Goal: Task Accomplishment & Management: Complete application form

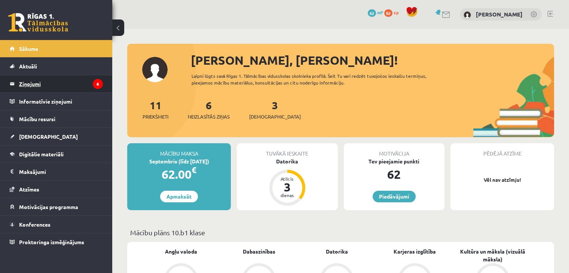
click at [44, 89] on legend "Ziņojumi 6" at bounding box center [61, 83] width 84 height 17
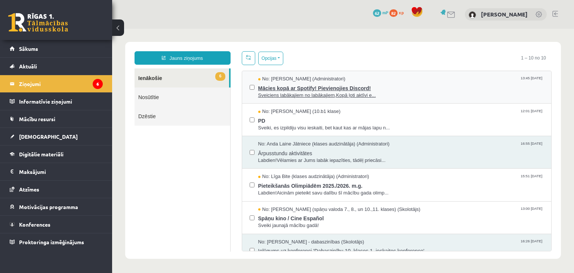
click at [312, 95] on span "Sveiciens labākajiem no labākajiem,Kopā ļoti aktīvi e..." at bounding box center [401, 95] width 286 height 7
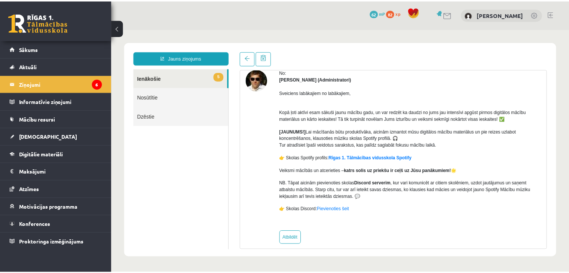
scroll to position [41, 0]
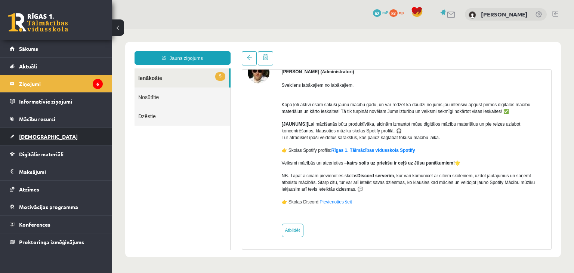
click at [50, 138] on link "[DEMOGRAPHIC_DATA]" at bounding box center [56, 136] width 93 height 17
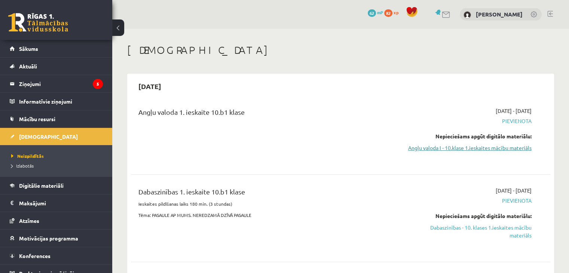
click at [502, 148] on link "Angļu valoda I - 10.klase 1.ieskaites mācību materiāls" at bounding box center [469, 148] width 123 height 8
click at [496, 145] on link "Angļu valoda I - 10.klase 1.ieskaites mācību materiāls" at bounding box center [469, 148] width 123 height 8
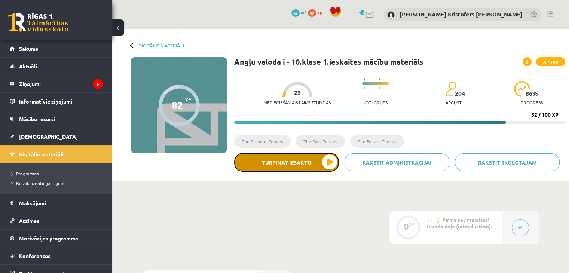
click at [314, 168] on button "Turpināt iesākto" at bounding box center [286, 162] width 105 height 19
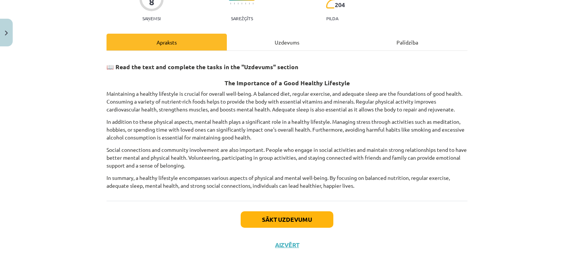
scroll to position [79, 0]
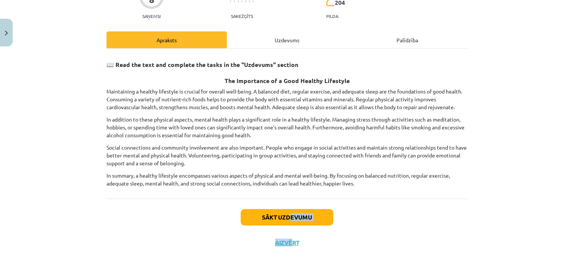
drag, startPoint x: 289, startPoint y: 224, endPoint x: 288, endPoint y: 209, distance: 15.0
click at [288, 209] on div "Sākt uzdevumu Aizvērt" at bounding box center [287, 225] width 361 height 52
click at [288, 209] on button "Sākt uzdevumu" at bounding box center [287, 217] width 93 height 16
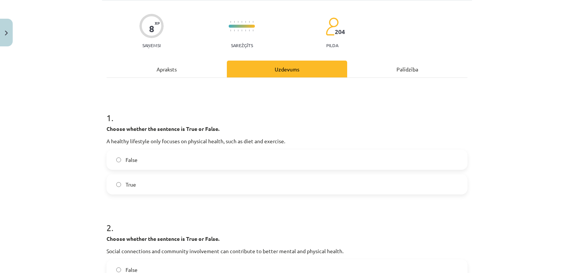
scroll to position [19, 0]
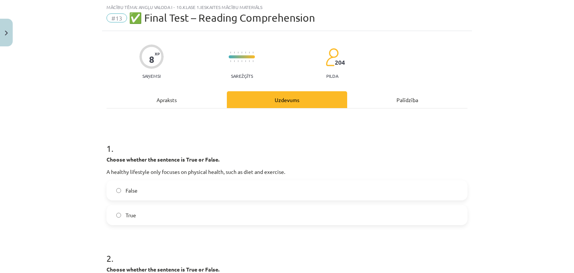
click at [188, 189] on label "False" at bounding box center [287, 190] width 360 height 19
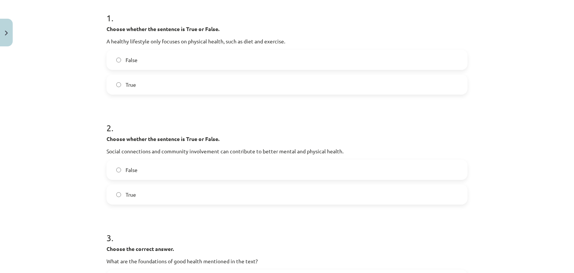
scroll to position [156, 0]
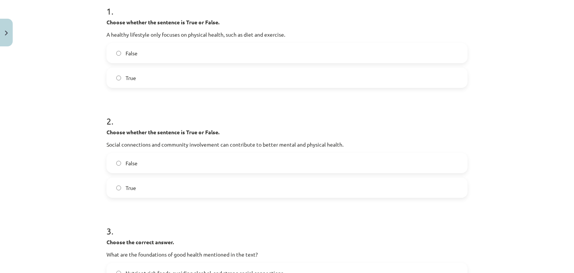
click at [289, 154] on label "False" at bounding box center [287, 163] width 360 height 19
click at [286, 185] on label "True" at bounding box center [287, 187] width 360 height 19
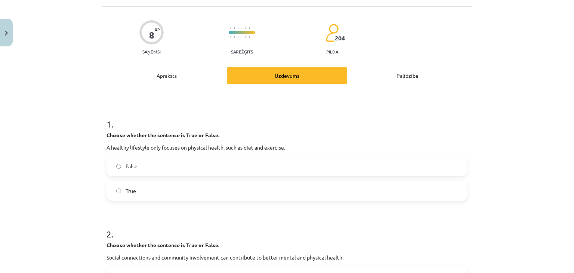
scroll to position [0, 0]
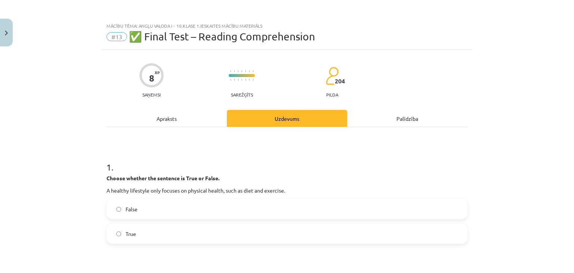
click at [174, 118] on div "Apraksts" at bounding box center [167, 118] width 120 height 17
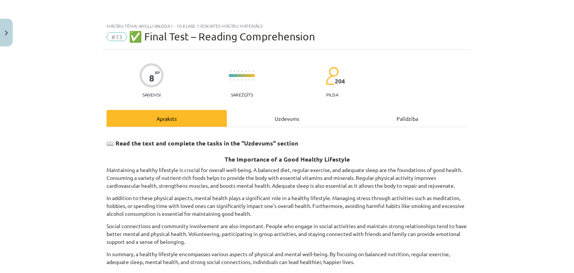
scroll to position [19, 0]
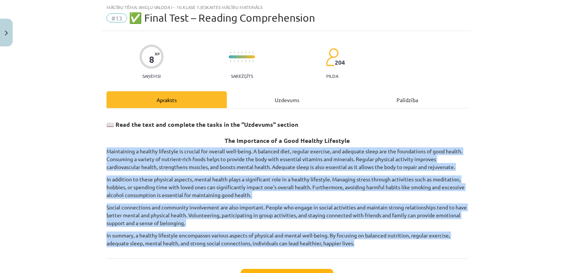
drag, startPoint x: 93, startPoint y: 146, endPoint x: 384, endPoint y: 241, distance: 306.6
click at [384, 241] on div "Mācību tēma: Angļu valoda i - 10.klase 1.ieskaites mācību materiāls #13 ✅ Final…" at bounding box center [287, 136] width 574 height 273
click at [384, 241] on p "In summary, a healthy lifestyle encompasses various aspects of physical and men…" at bounding box center [287, 239] width 361 height 16
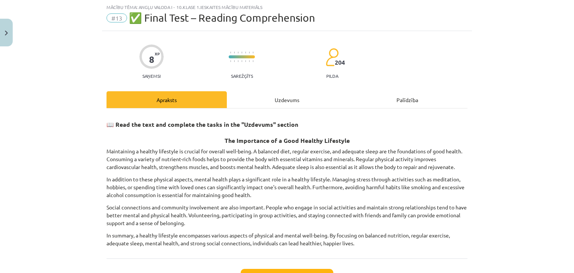
click at [253, 97] on div "Uzdevums" at bounding box center [287, 99] width 120 height 17
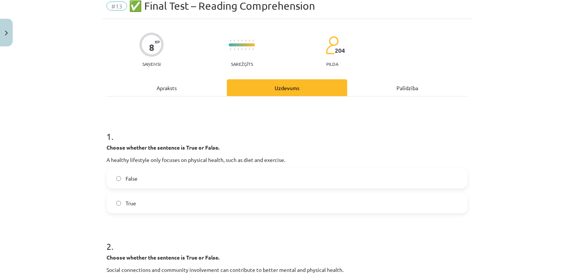
scroll to position [23, 0]
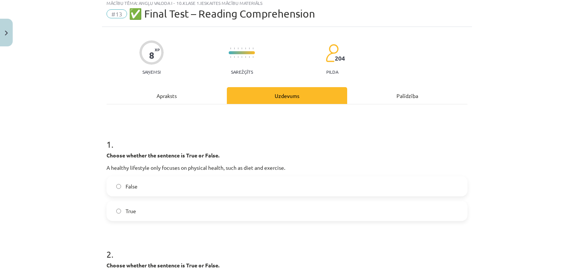
click at [188, 89] on div "Apraksts" at bounding box center [167, 95] width 120 height 17
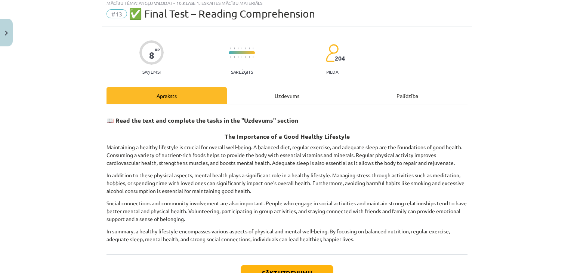
scroll to position [19, 0]
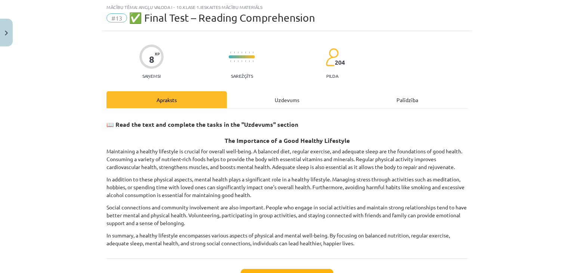
click at [273, 102] on div "Uzdevums" at bounding box center [287, 99] width 120 height 17
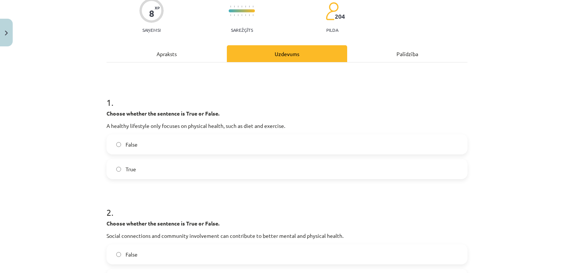
scroll to position [63, 0]
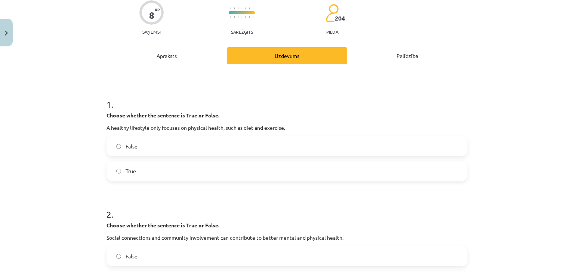
click at [152, 50] on div "Apraksts" at bounding box center [167, 55] width 120 height 17
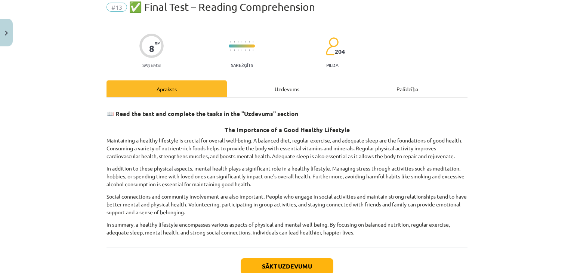
scroll to position [19, 0]
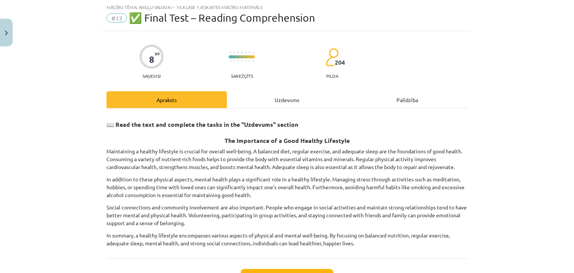
click at [249, 106] on div "Uzdevums" at bounding box center [287, 99] width 120 height 17
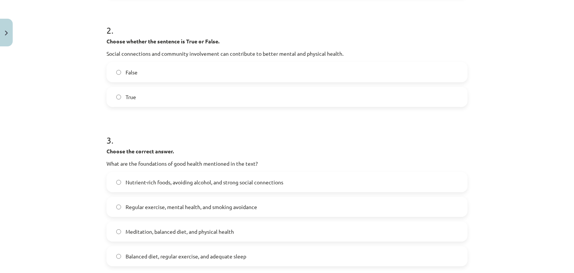
scroll to position [298, 0]
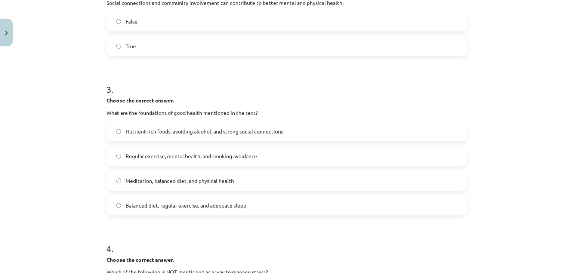
click at [245, 208] on label "Balanced diet, regular exercise, and adequate sleep" at bounding box center [287, 205] width 360 height 19
click at [245, 184] on label "Meditation, balanced diet, and physical health" at bounding box center [287, 180] width 360 height 19
click at [240, 129] on span "Nutrient-rich foods, avoiding alcohol, and strong social connections" at bounding box center [205, 131] width 158 height 8
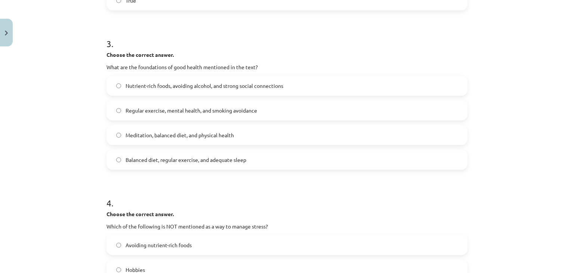
scroll to position [369, 0]
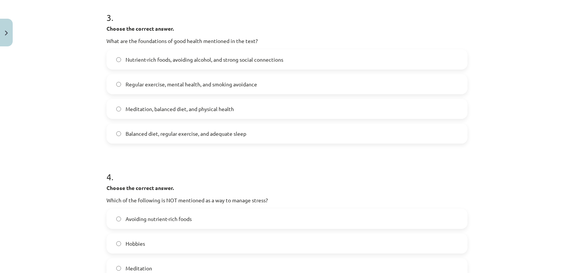
click at [253, 107] on label "Meditation, balanced diet, and physical health" at bounding box center [287, 108] width 360 height 19
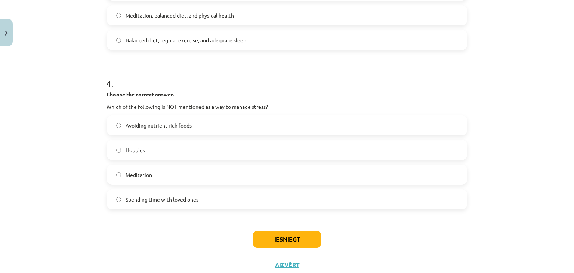
scroll to position [465, 0]
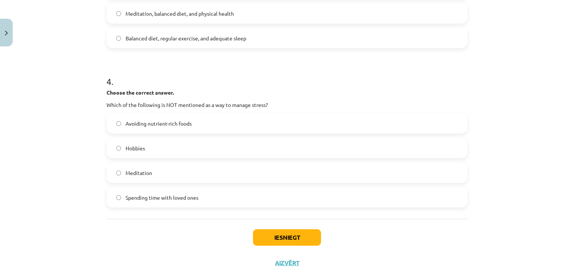
click at [333, 124] on label "Avoiding nutrient-rich foods" at bounding box center [287, 123] width 360 height 19
click at [285, 239] on button "Iesniegt" at bounding box center [287, 237] width 68 height 16
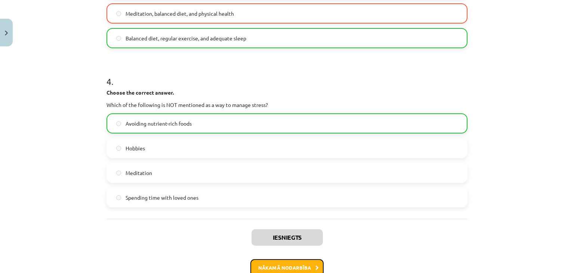
click at [305, 263] on button "Nākamā nodarbība" at bounding box center [286, 267] width 73 height 17
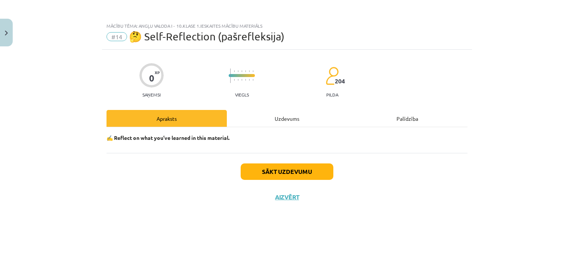
scroll to position [0, 0]
click at [288, 174] on button "Sākt uzdevumu" at bounding box center [287, 171] width 93 height 16
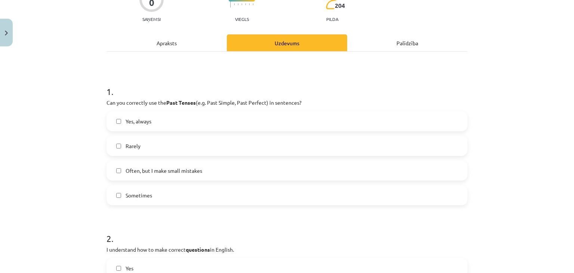
scroll to position [104, 0]
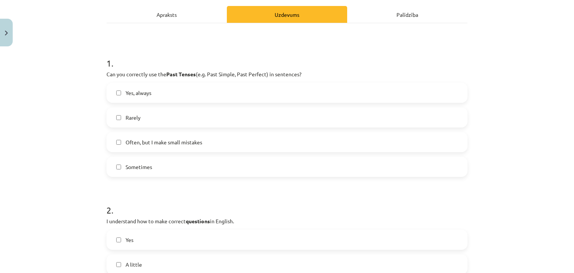
click at [286, 96] on label "Yes, always" at bounding box center [287, 92] width 360 height 19
click at [252, 139] on label "Often, but I make small mistakes" at bounding box center [287, 142] width 360 height 19
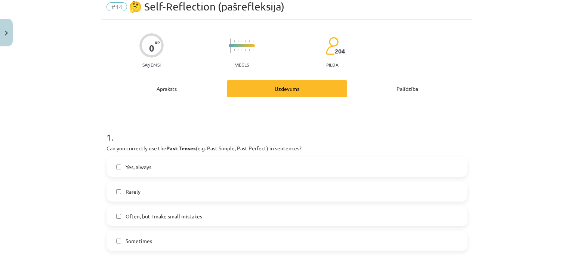
scroll to position [31, 0]
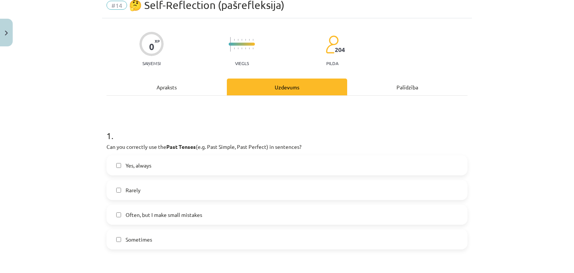
click at [213, 160] on label "Yes, always" at bounding box center [287, 165] width 360 height 19
click at [256, 165] on label "Yes, always" at bounding box center [287, 165] width 360 height 19
click at [223, 209] on label "Often, but I make small mistakes" at bounding box center [287, 214] width 360 height 19
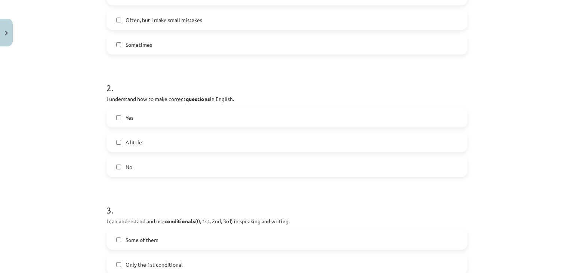
scroll to position [230, 0]
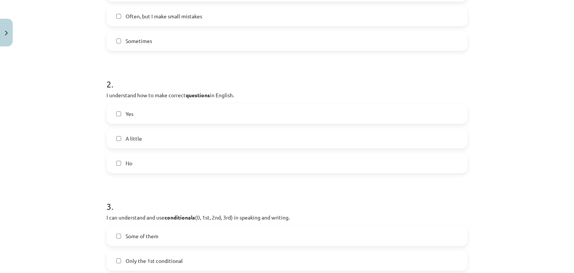
click at [266, 114] on label "Yes" at bounding box center [287, 113] width 360 height 19
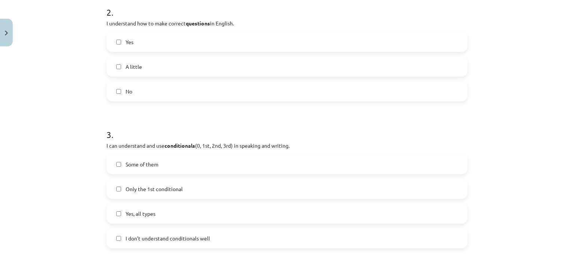
scroll to position [332, 0]
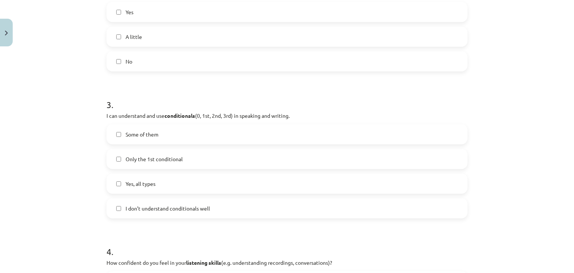
click at [289, 182] on label "Yes, all types" at bounding box center [287, 183] width 360 height 19
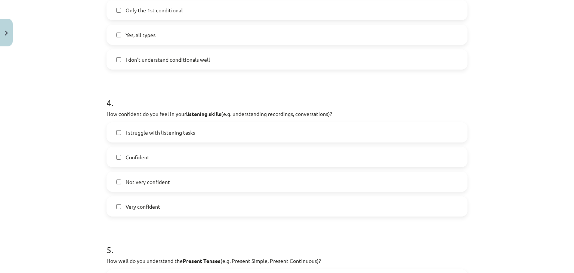
scroll to position [483, 0]
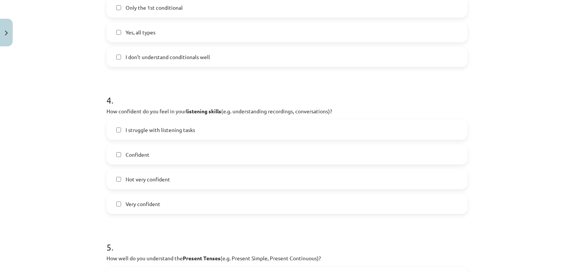
click at [215, 205] on label "Very confident" at bounding box center [287, 203] width 360 height 19
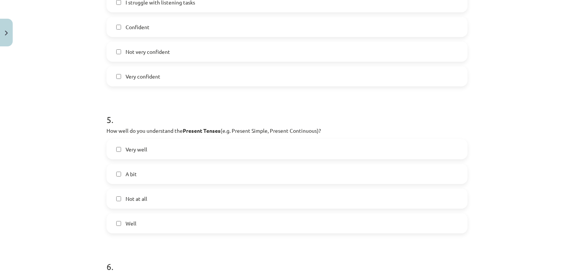
scroll to position [633, 0]
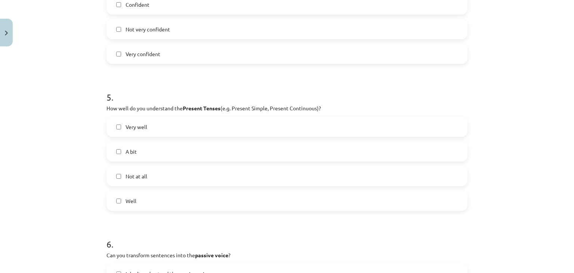
click at [336, 136] on div "Very well A bit Not at all Well" at bounding box center [287, 164] width 361 height 94
click at [341, 132] on label "Very well" at bounding box center [287, 126] width 360 height 19
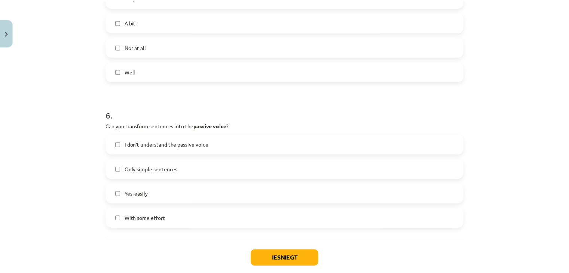
scroll to position [772, 0]
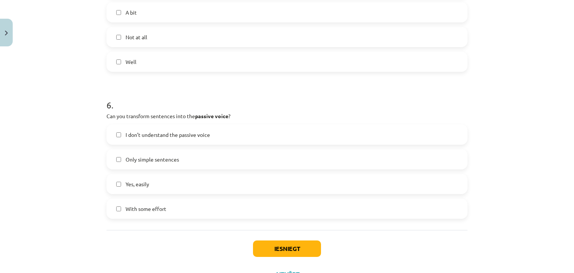
click at [227, 188] on label "Yes, easily" at bounding box center [287, 184] width 360 height 19
drag, startPoint x: 280, startPoint y: 259, endPoint x: 280, endPoint y: 248, distance: 10.8
click at [280, 248] on div "Iesniegt Aizvērt" at bounding box center [287, 256] width 361 height 52
click at [280, 248] on button "Iesniegt" at bounding box center [287, 248] width 68 height 16
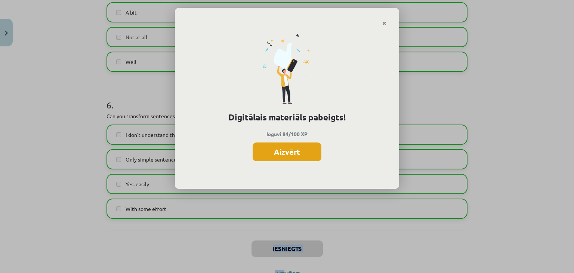
click at [296, 154] on button "Aizvērt" at bounding box center [287, 151] width 69 height 19
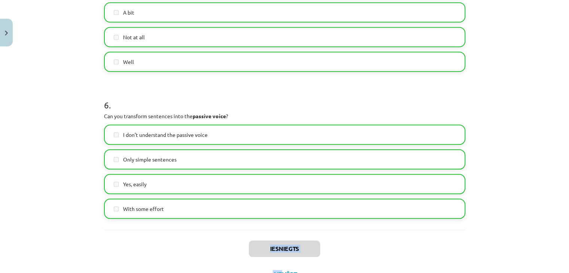
scroll to position [805, 0]
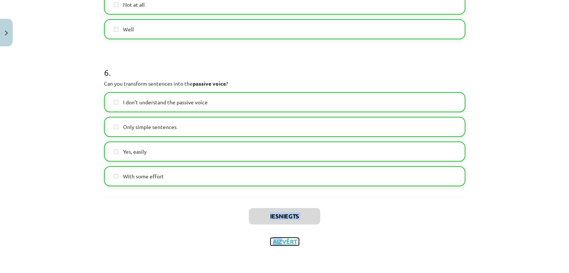
click at [279, 245] on button "Aizvērt" at bounding box center [284, 241] width 28 height 7
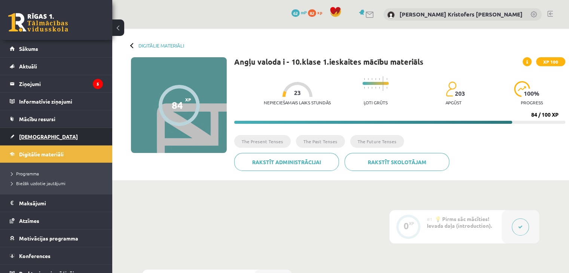
click at [46, 137] on link "[DEMOGRAPHIC_DATA]" at bounding box center [56, 136] width 93 height 17
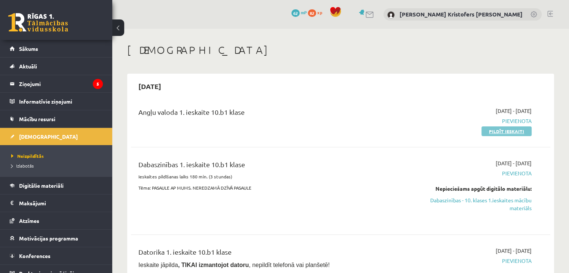
click at [499, 127] on link "Pildīt ieskaiti" at bounding box center [506, 131] width 50 height 10
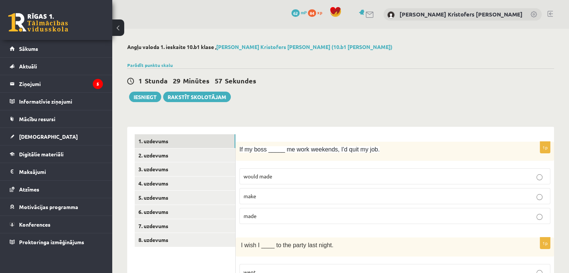
click at [320, 213] on p "made" at bounding box center [394, 216] width 302 height 8
click at [313, 216] on p "made" at bounding box center [394, 216] width 302 height 8
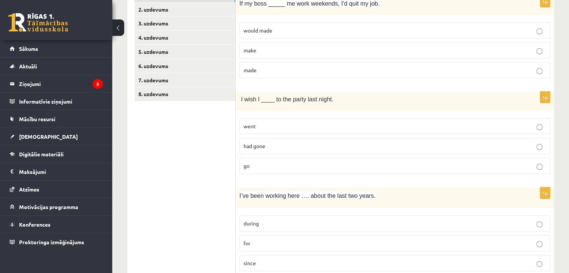
scroll to position [148, 0]
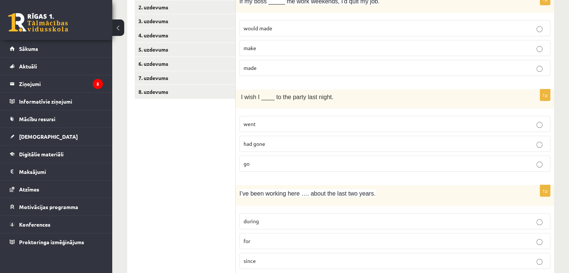
click at [415, 141] on p "had gone" at bounding box center [394, 144] width 302 height 8
click at [433, 120] on p "went" at bounding box center [394, 124] width 302 height 8
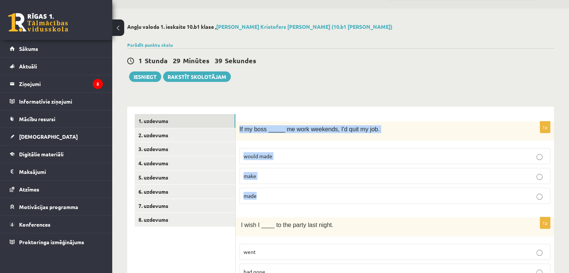
drag, startPoint x: 237, startPoint y: 127, endPoint x: 322, endPoint y: 197, distance: 110.5
click at [322, 197] on div "1p If my boss _____ me work weekends, I'd quit my job. would made make made" at bounding box center [395, 166] width 318 height 88
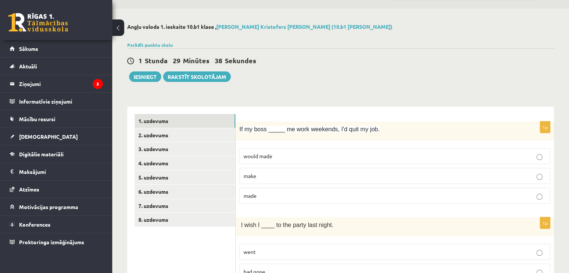
click at [440, 75] on div "1 Stunda 29 Minūtes 38 Sekundes Iesniegt Rakstīt skolotājam" at bounding box center [340, 65] width 427 height 34
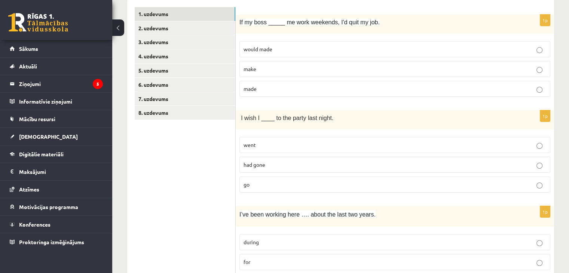
scroll to position [125, 0]
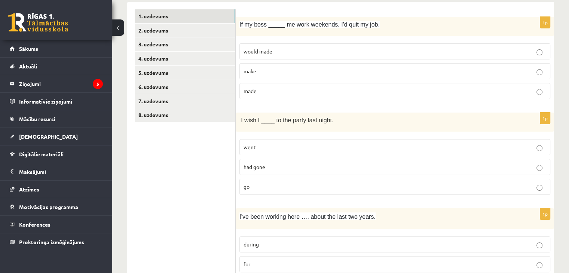
click at [462, 167] on p "had gone" at bounding box center [394, 167] width 302 height 8
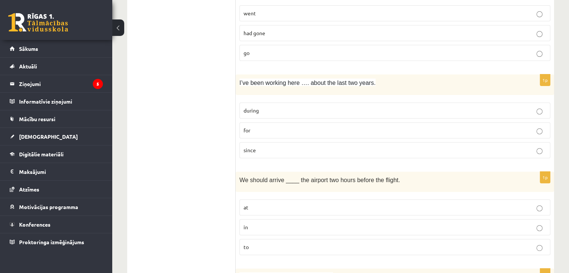
scroll to position [247, 0]
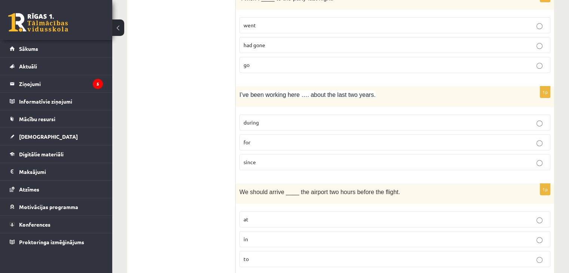
click at [369, 139] on p "for" at bounding box center [394, 142] width 302 height 8
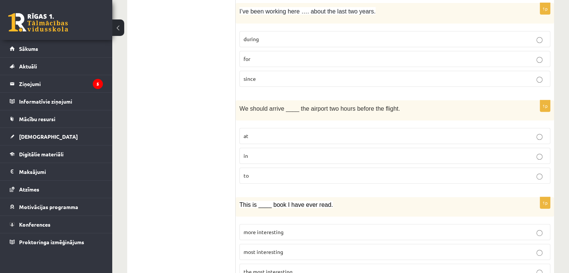
scroll to position [344, 0]
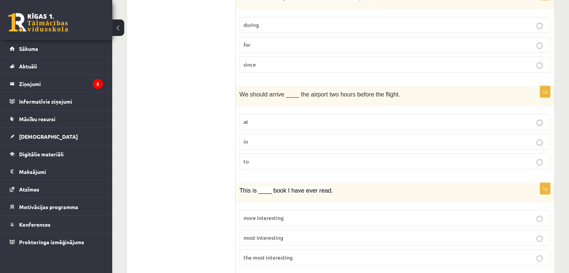
click at [409, 120] on p "at" at bounding box center [394, 122] width 302 height 8
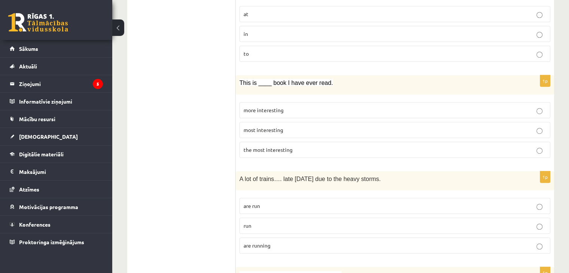
scroll to position [447, 0]
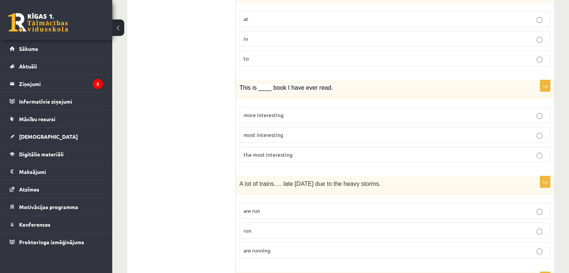
click at [328, 154] on p "the most interesting" at bounding box center [394, 155] width 302 height 8
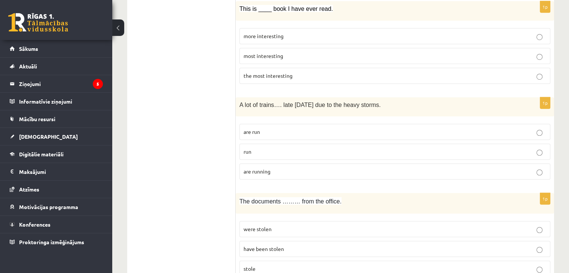
scroll to position [523, 0]
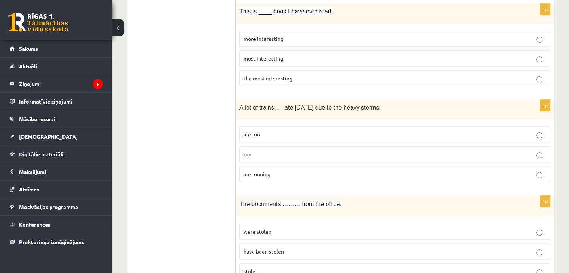
click at [400, 172] on p "are running" at bounding box center [394, 174] width 302 height 8
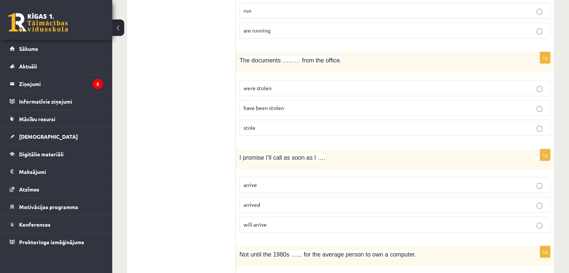
scroll to position [662, 0]
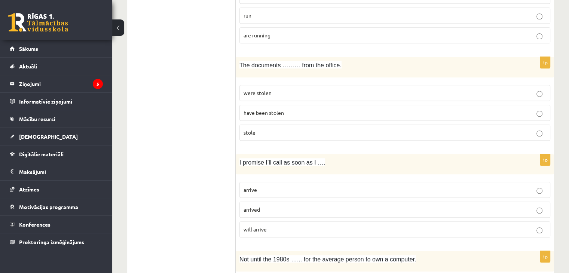
click at [276, 95] on label "were stolen" at bounding box center [394, 93] width 311 height 16
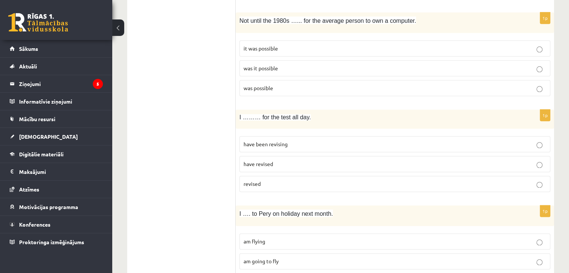
scroll to position [980, 0]
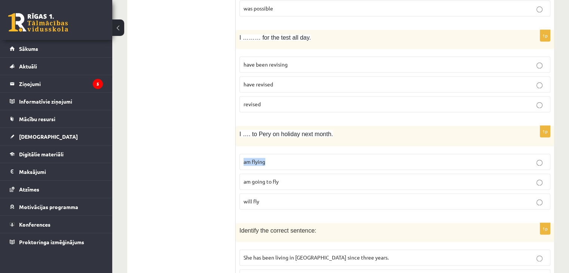
drag, startPoint x: 569, startPoint y: 142, endPoint x: 574, endPoint y: 132, distance: 11.0
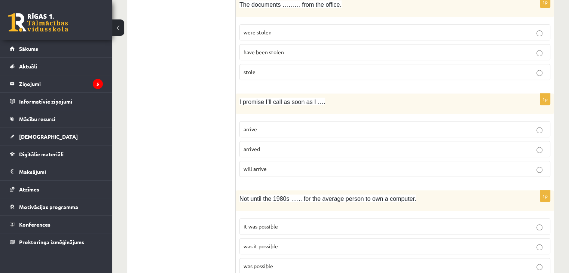
scroll to position [711, 0]
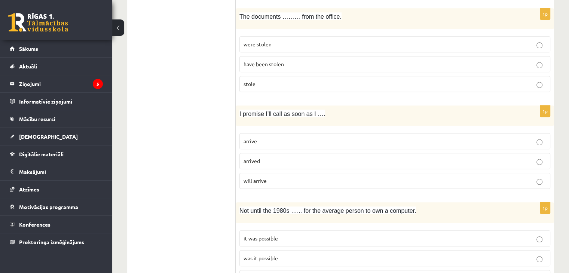
click at [363, 139] on p "arrive" at bounding box center [394, 141] width 302 height 8
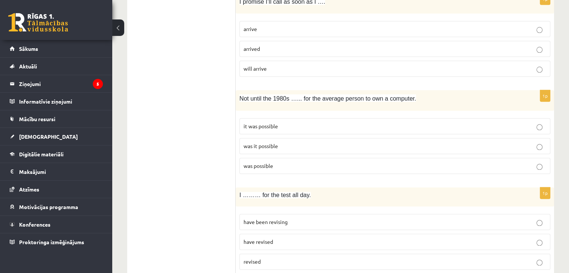
scroll to position [816, 0]
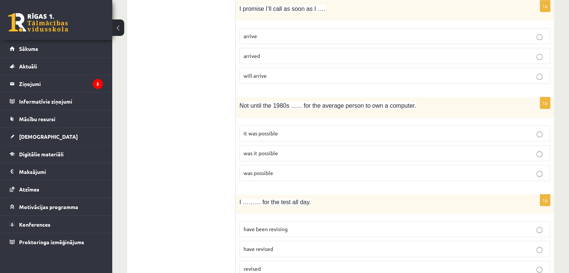
click at [343, 129] on p "it was possible" at bounding box center [394, 133] width 302 height 8
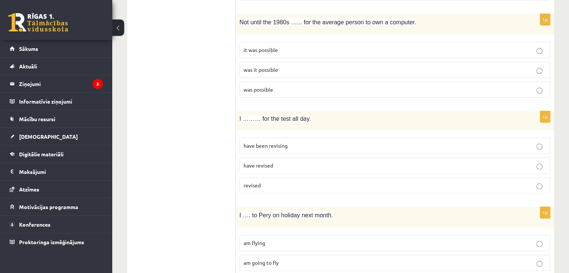
scroll to position [904, 0]
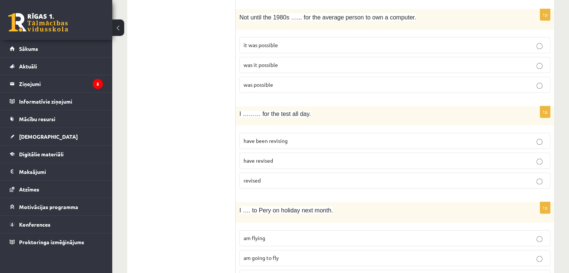
click at [322, 137] on p "have been revising" at bounding box center [394, 141] width 302 height 8
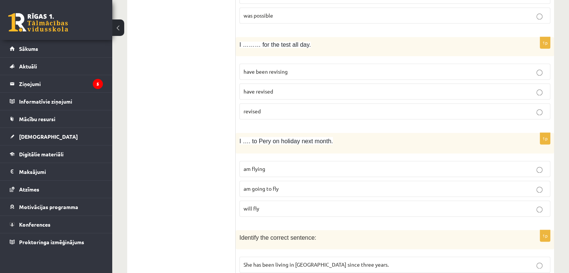
scroll to position [978, 0]
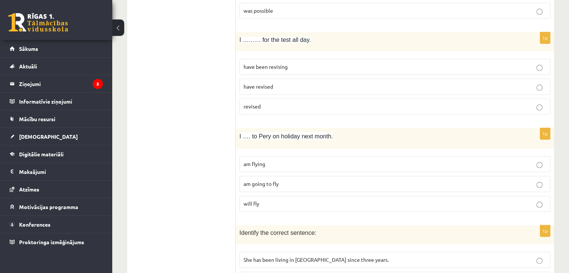
click at [317, 160] on p "am flying" at bounding box center [394, 164] width 302 height 8
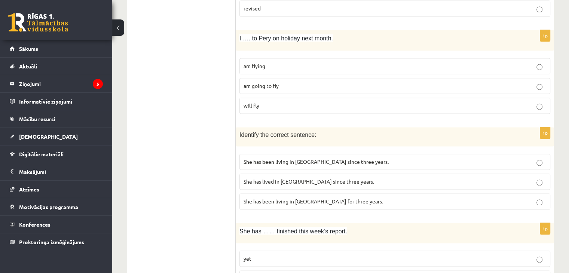
scroll to position [1071, 0]
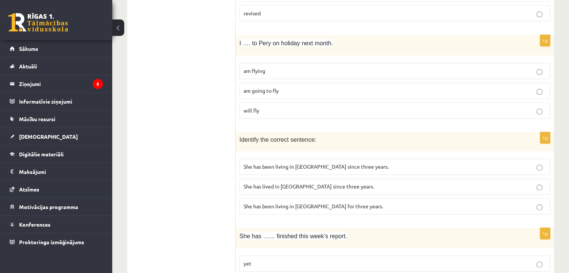
click at [314, 203] on span "She has been living in Paris for three years." at bounding box center [312, 206] width 139 height 7
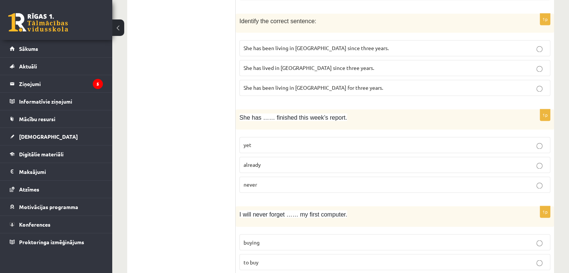
scroll to position [1194, 0]
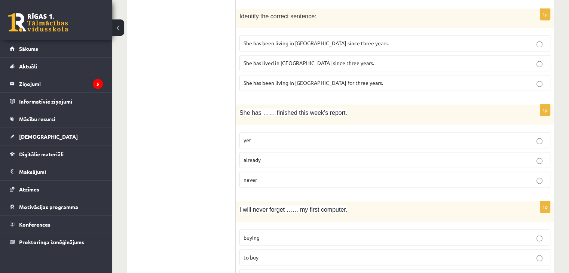
click at [375, 156] on p "already" at bounding box center [394, 160] width 302 height 8
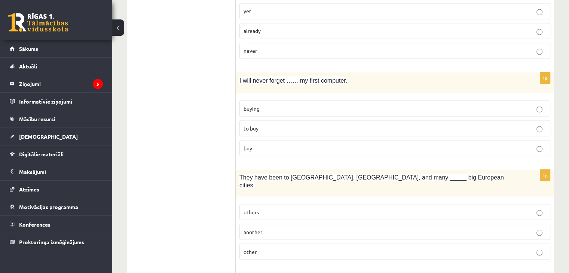
scroll to position [1326, 0]
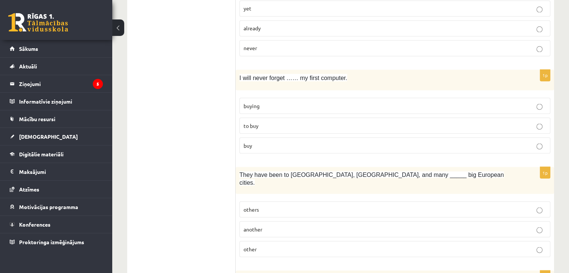
click at [377, 102] on p "buying" at bounding box center [394, 106] width 302 height 8
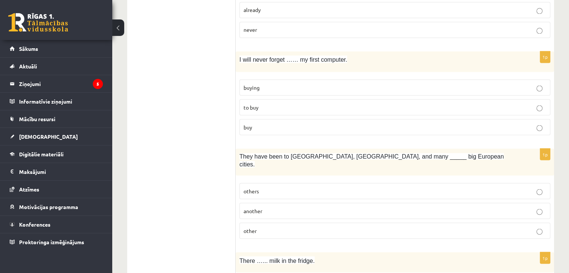
scroll to position [1349, 0]
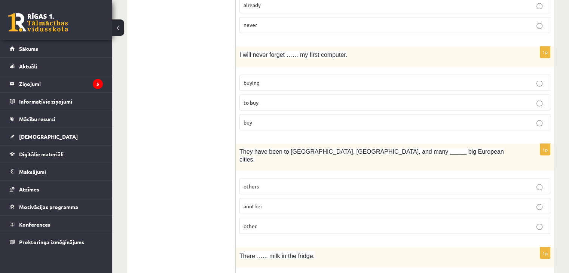
click at [316, 222] on p "other" at bounding box center [394, 226] width 302 height 8
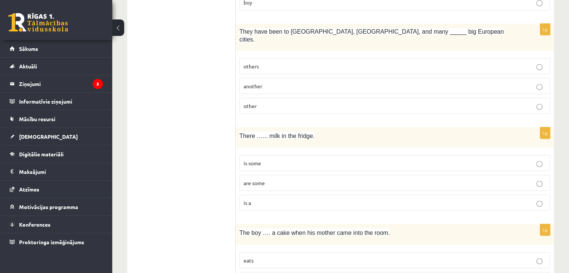
scroll to position [1467, 0]
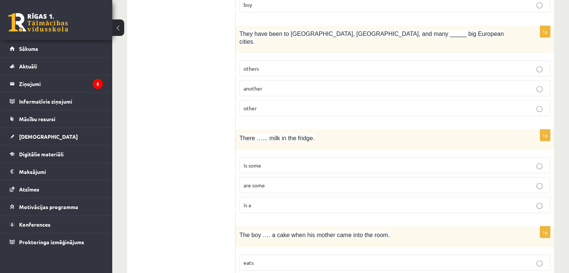
click at [330, 162] on p "is some" at bounding box center [394, 166] width 302 height 8
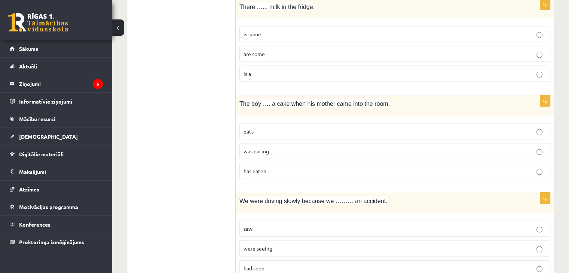
scroll to position [1603, 0]
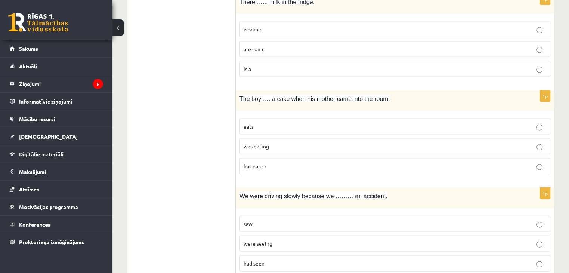
click at [341, 142] on p "was eating" at bounding box center [394, 146] width 302 height 8
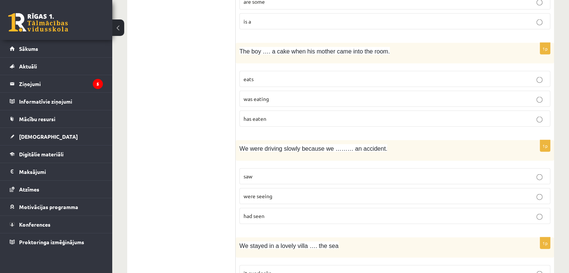
scroll to position [1652, 0]
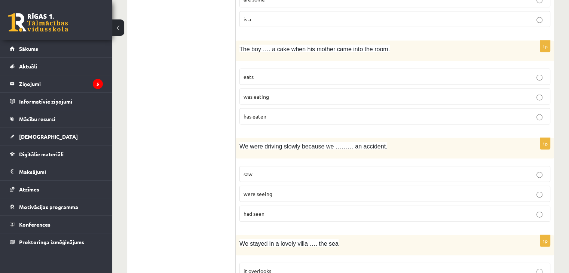
click at [302, 170] on p "saw" at bounding box center [394, 174] width 302 height 8
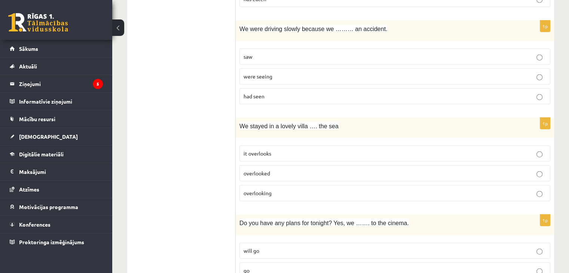
scroll to position [1772, 0]
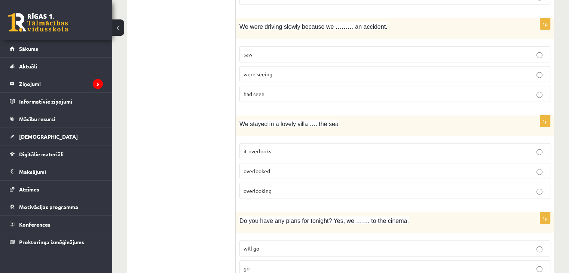
click at [302, 187] on p "overlooking" at bounding box center [394, 191] width 302 height 8
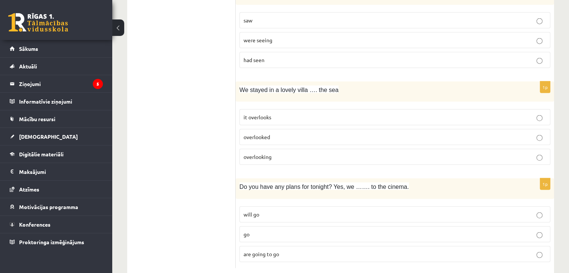
click at [401, 246] on label "are going to go" at bounding box center [394, 254] width 311 height 16
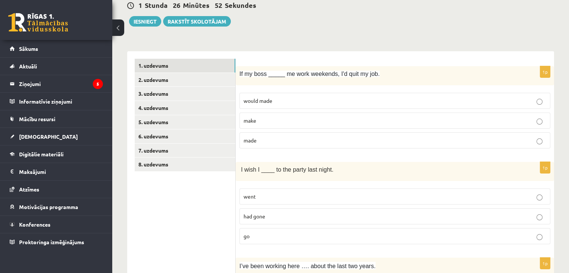
scroll to position [68, 0]
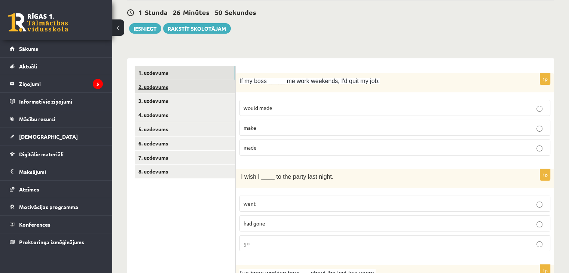
click at [191, 82] on link "2. uzdevums" at bounding box center [185, 87] width 101 height 14
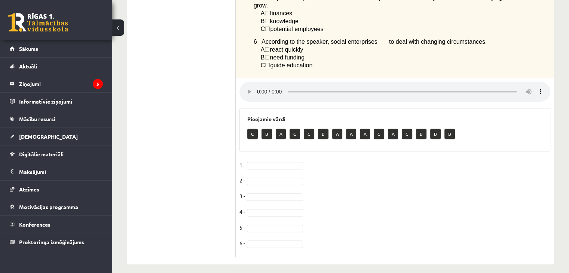
scroll to position [260, 0]
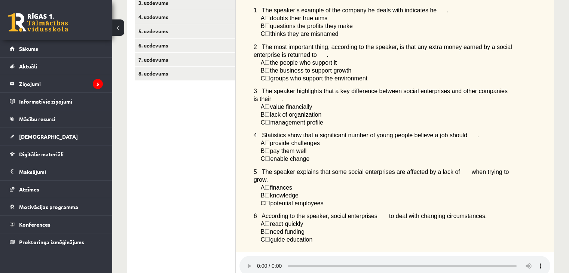
scroll to position [169, 0]
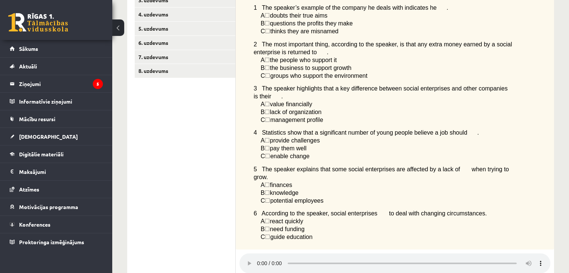
click at [560, 138] on div "Angļu valoda 1. ieskaite 10.b1 klase , Reinis Kristofers Jirgensons (10.b1 klas…" at bounding box center [340, 155] width 456 height 591
drag, startPoint x: 560, startPoint y: 138, endPoint x: 559, endPoint y: 147, distance: 9.4
click at [559, 147] on div "Angļu valoda 1. ieskaite 10.b1 klase , Reinis Kristofers Jirgensons (10.b1 klas…" at bounding box center [340, 155] width 456 height 591
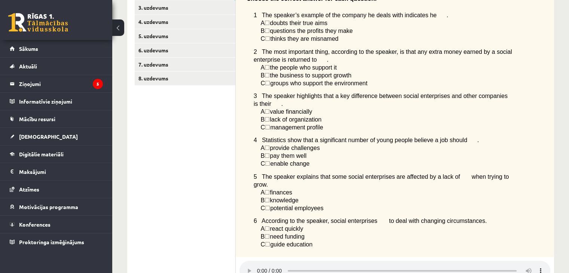
scroll to position [90, 0]
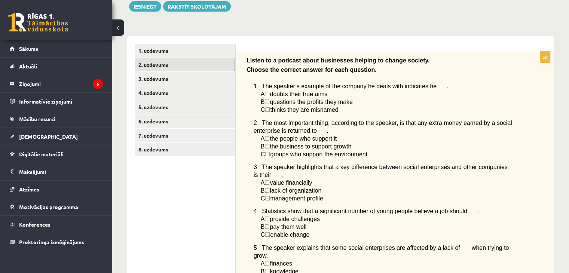
click at [522, 95] on div "Listen to a podcast about businesses helping to change society. Choose the corr…" at bounding box center [395, 189] width 318 height 277
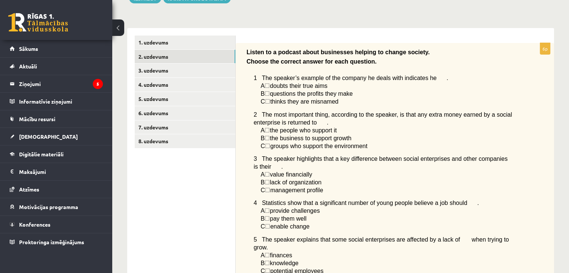
scroll to position [96, 0]
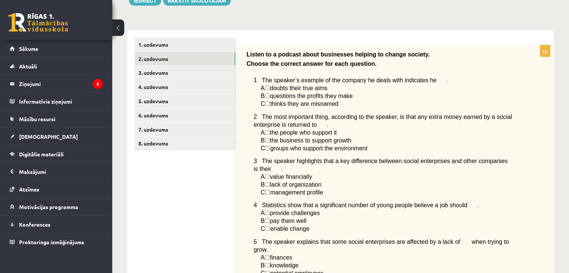
drag, startPoint x: 562, startPoint y: 64, endPoint x: 564, endPoint y: 88, distance: 24.0
click at [564, 88] on div "Angļu valoda 1. ieskaite 10.b1 klase , Reinis Kristofers Jirgensons (10.b1 klas…" at bounding box center [340, 227] width 456 height 591
click at [522, 101] on div "Listen to a podcast about businesses helping to change society. Choose the corr…" at bounding box center [395, 183] width 318 height 277
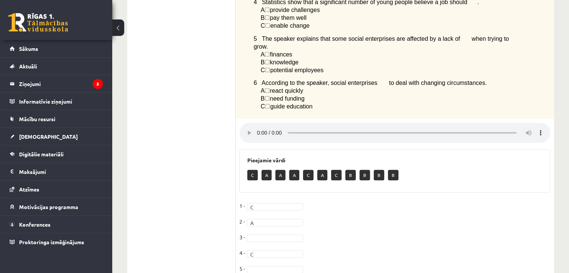
scroll to position [298, 0]
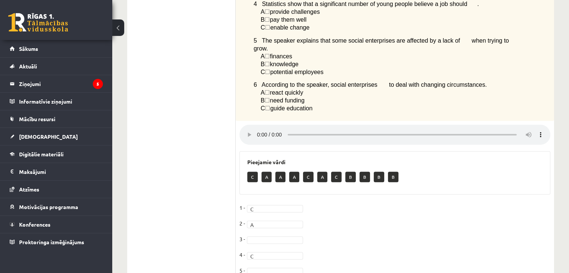
click at [279, 205] on fieldset "1 - C * 2 - A * 3 - 4 - C * 5 - 6 - B *" at bounding box center [394, 249] width 311 height 94
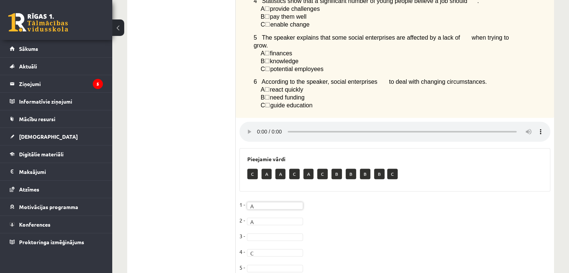
scroll to position [303, 0]
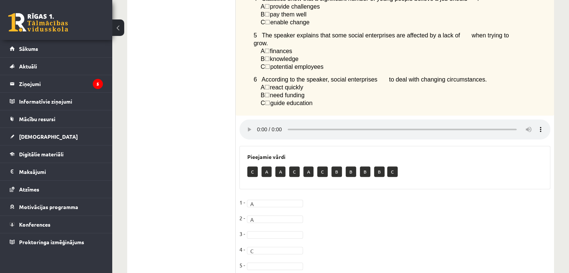
click at [278, 200] on fieldset "1 - A * 2 - A * 3 - 4 - C * 5 - 6 - B *" at bounding box center [394, 244] width 311 height 94
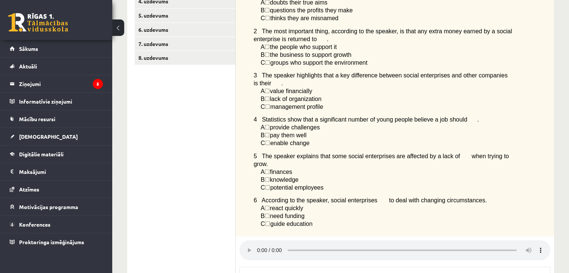
scroll to position [248, 0]
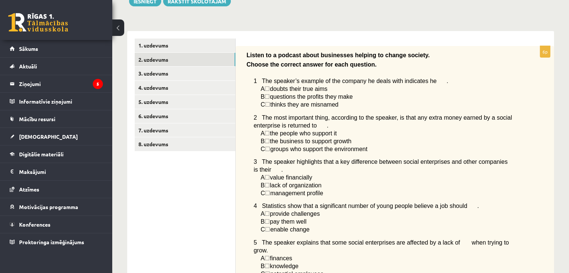
scroll to position [39, 0]
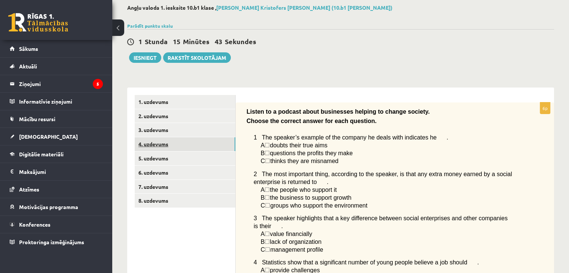
click at [164, 140] on link "4. uzdevums" at bounding box center [185, 144] width 101 height 14
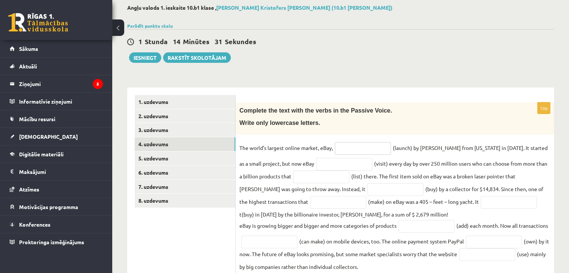
click at [370, 150] on input "text" at bounding box center [363, 148] width 56 height 13
type input "**********"
click at [348, 161] on input "text" at bounding box center [344, 164] width 56 height 13
type input "**********"
click at [324, 181] on input "text" at bounding box center [321, 176] width 56 height 13
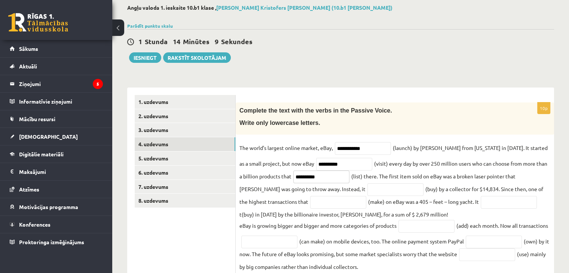
type input "**********"
click at [367, 191] on input "text" at bounding box center [395, 189] width 56 height 13
type input "**********"
click at [480, 203] on input "text" at bounding box center [508, 202] width 56 height 13
type input "********"
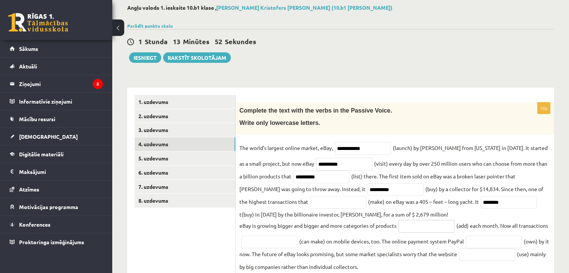
click at [425, 228] on input "text" at bounding box center [426, 226] width 56 height 13
click at [315, 204] on input "text" at bounding box center [338, 202] width 56 height 13
type input "********"
click at [480, 197] on input "********" at bounding box center [508, 202] width 56 height 13
click at [482, 198] on input "********" at bounding box center [508, 202] width 56 height 13
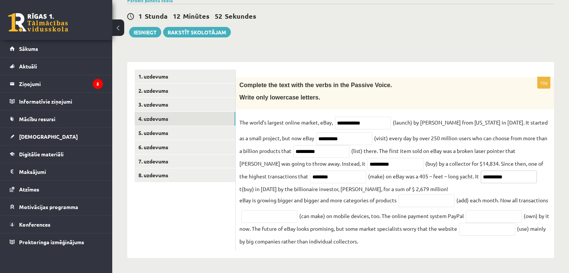
scroll to position [67, 0]
type input "**********"
click at [426, 203] on input "text" at bounding box center [426, 200] width 56 height 13
type input "*********"
click at [282, 216] on input "text" at bounding box center [269, 216] width 56 height 13
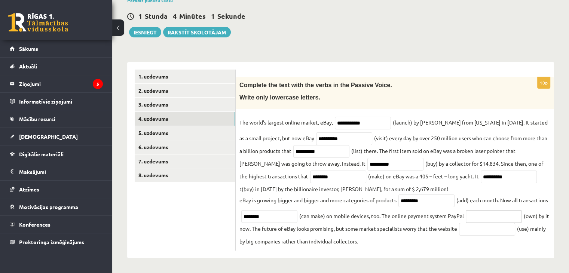
click at [465, 223] on input "text" at bounding box center [493, 216] width 56 height 13
click at [487, 26] on div "1 Stunda 3 Minūtes 56 Sekundes Ieskaite saglabāta! Iesniegt Rakstīt skolotājam" at bounding box center [340, 21] width 427 height 34
click at [297, 218] on input "********" at bounding box center [269, 216] width 56 height 13
type input "*"
type input "**********"
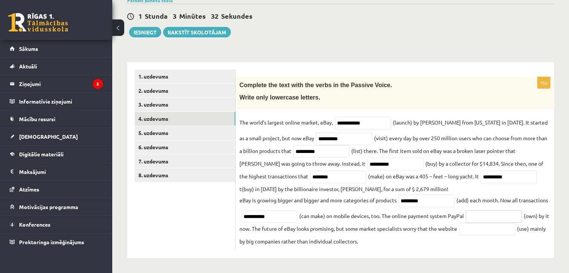
click at [465, 223] on input "text" at bounding box center [493, 216] width 56 height 13
click at [465, 223] on input "*" at bounding box center [493, 216] width 56 height 13
type input "********"
click at [459, 236] on input "text" at bounding box center [487, 229] width 56 height 13
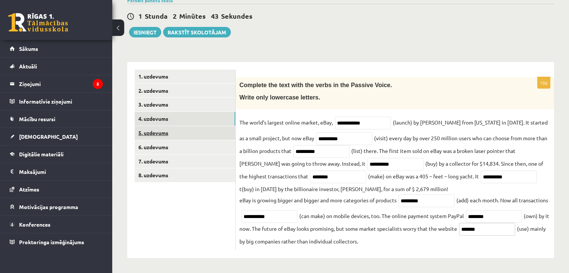
type input "*******"
click at [193, 130] on link "5. uzdevums" at bounding box center [185, 133] width 101 height 14
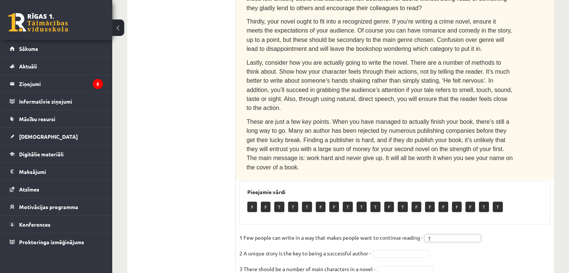
scroll to position [351, 0]
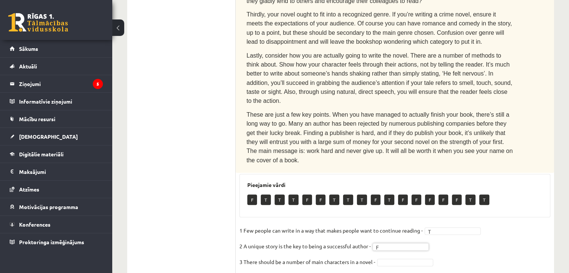
scroll to position [358, 0]
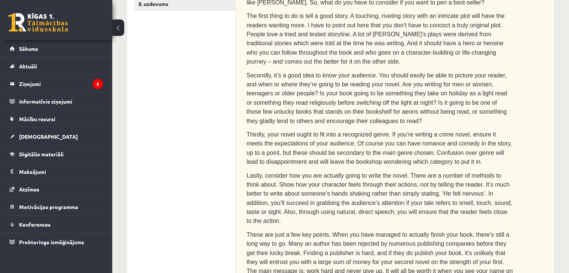
scroll to position [237, 0]
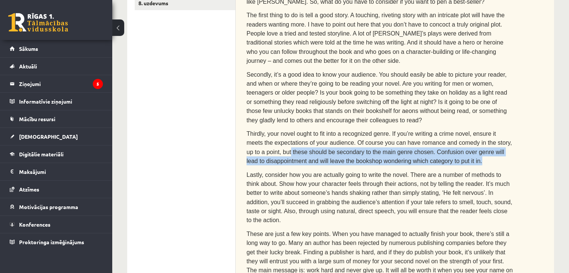
drag, startPoint x: 568, startPoint y: 135, endPoint x: 573, endPoint y: 123, distance: 13.0
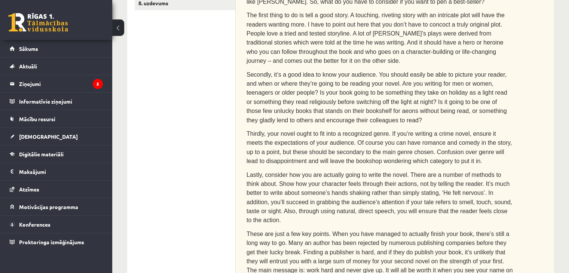
click at [550, 111] on div "Read the text. Are the sentences true (T) or false (F)? How to write a best-sel…" at bounding box center [395, 98] width 318 height 387
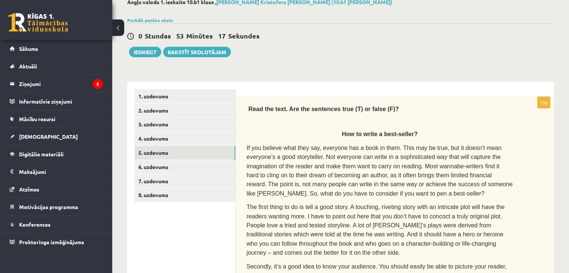
scroll to position [64, 0]
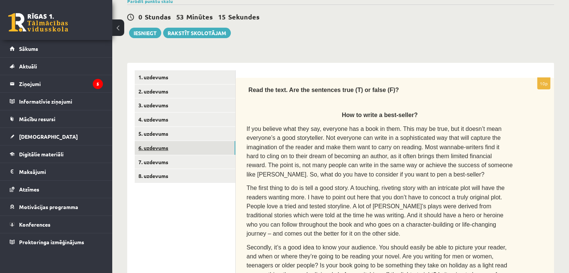
click at [161, 147] on link "6. uzdevums" at bounding box center [185, 148] width 101 height 14
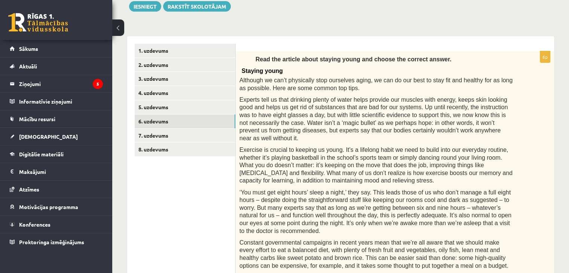
scroll to position [92, 0]
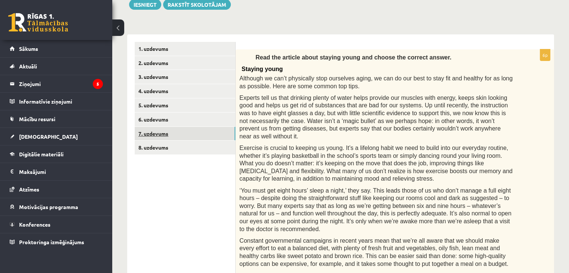
click at [196, 135] on link "7. uzdevums" at bounding box center [185, 134] width 101 height 14
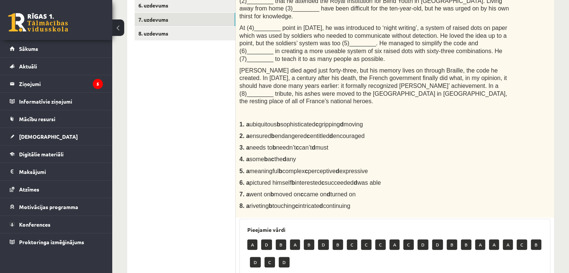
scroll to position [21, 0]
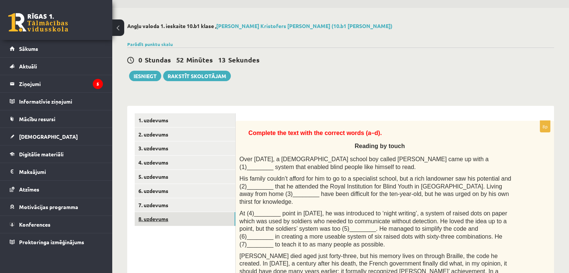
click at [165, 217] on link "8. uzdevums" at bounding box center [185, 219] width 101 height 14
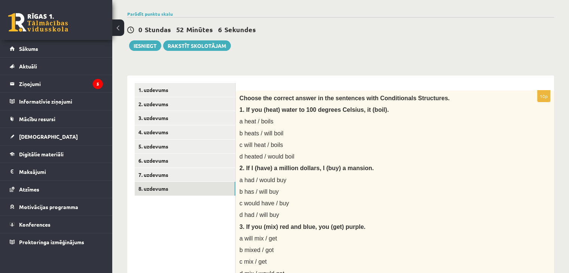
scroll to position [58, 0]
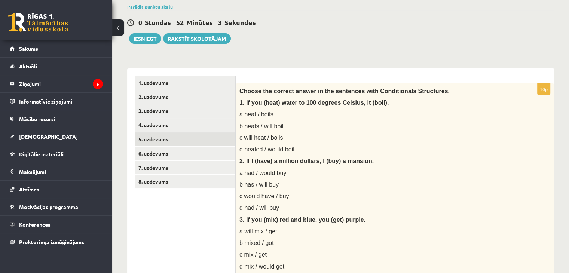
click at [176, 136] on link "5. uzdevums" at bounding box center [185, 139] width 101 height 14
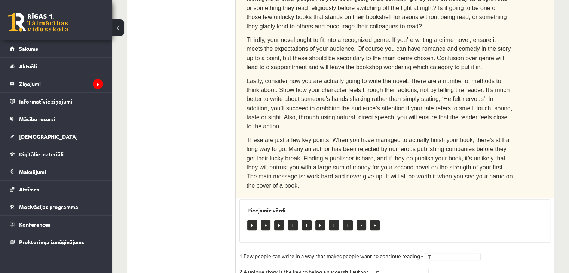
scroll to position [0, 0]
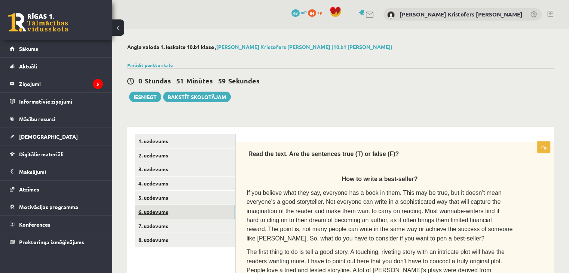
click at [157, 212] on link "6. uzdevums" at bounding box center [185, 212] width 101 height 14
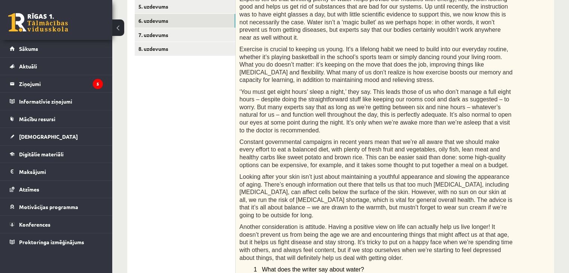
scroll to position [548, 0]
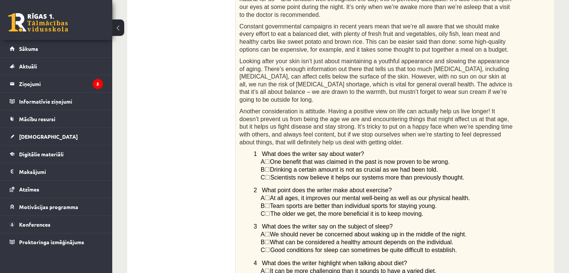
scroll to position [308, 0]
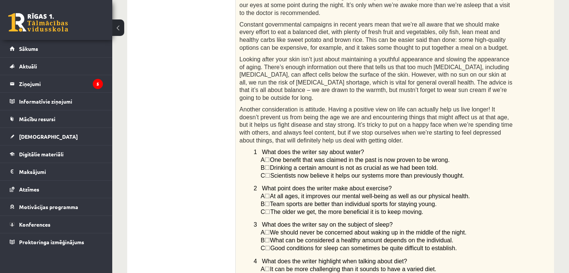
click at [535, 136] on div "Read the article about staying young and choose the correct answer. Staying you…" at bounding box center [395, 101] width 318 height 537
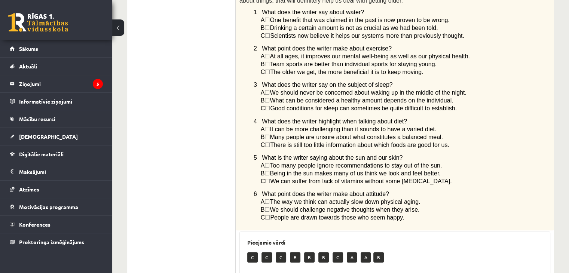
scroll to position [562, 0]
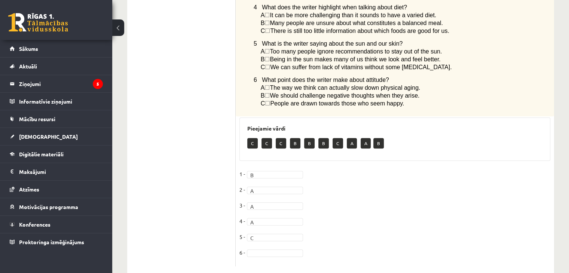
click at [296, 242] on fieldset "1 - B * 2 - A * 3 - A * 4 - A * 5 - C * 6 -" at bounding box center [394, 215] width 311 height 94
click at [287, 243] on fieldset "1 - B * 2 - A * 3 - A * 4 - A * 5 - C * 6 -" at bounding box center [394, 215] width 311 height 94
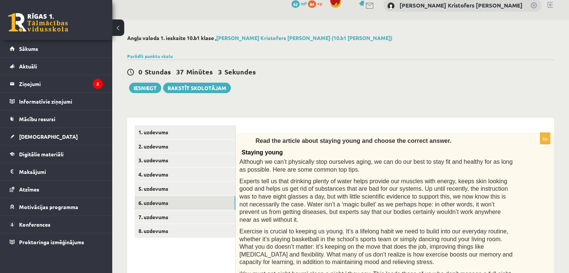
scroll to position [0, 0]
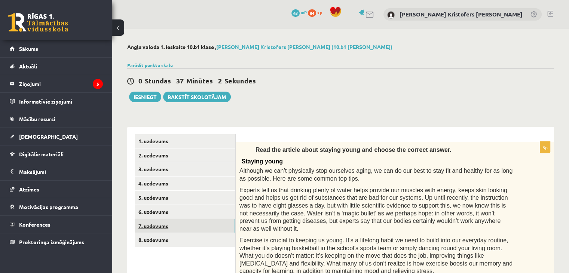
click at [160, 225] on link "7. uzdevums" at bounding box center [185, 226] width 101 height 14
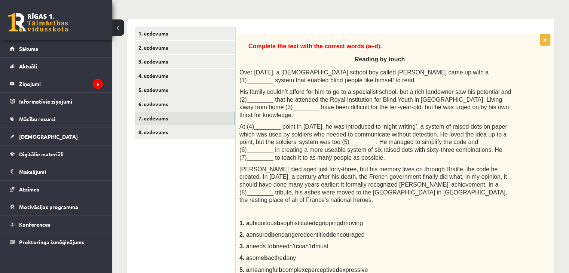
scroll to position [114, 0]
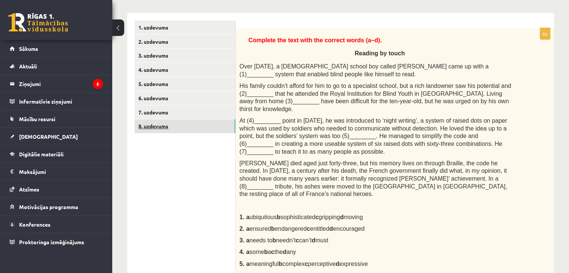
click at [143, 123] on link "8. uzdevums" at bounding box center [185, 126] width 101 height 14
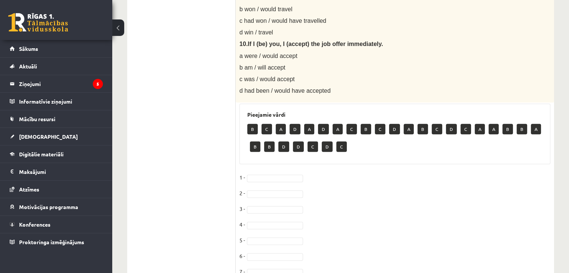
scroll to position [649, 0]
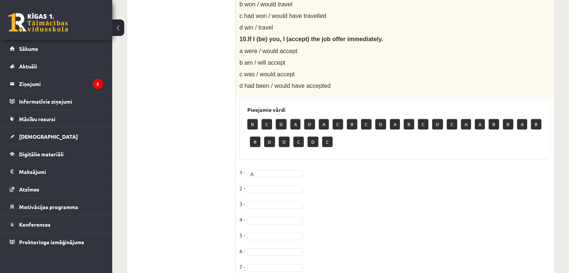
click at [272, 182] on fieldset "1 - A * 2 - 3 - 4 - 5 - 6 - 7 - 8 - 9 - 10 -" at bounding box center [394, 245] width 311 height 157
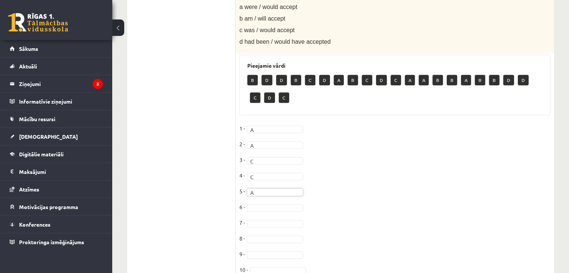
scroll to position [690, 0]
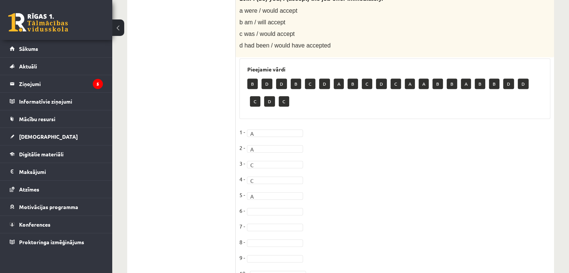
click at [268, 204] on fieldset "1 - A * 2 - A * 3 - C * 4 - C * 5 - A * 6 - 7 - 8 - 9 - 10 -" at bounding box center [394, 204] width 311 height 157
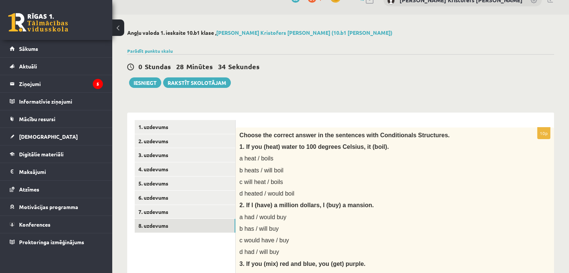
scroll to position [13, 0]
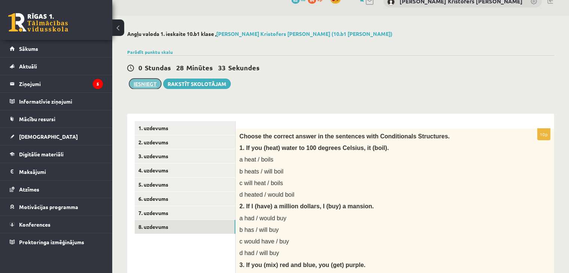
click at [144, 82] on button "Iesniegt" at bounding box center [145, 84] width 32 height 10
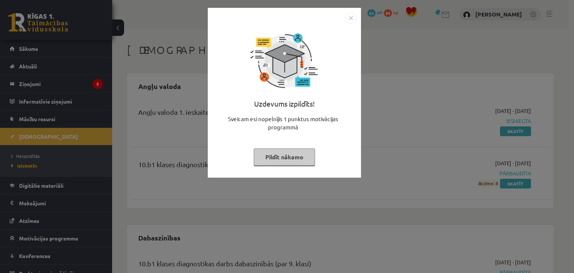
click at [293, 153] on button "Pildīt nākamo" at bounding box center [284, 156] width 61 height 17
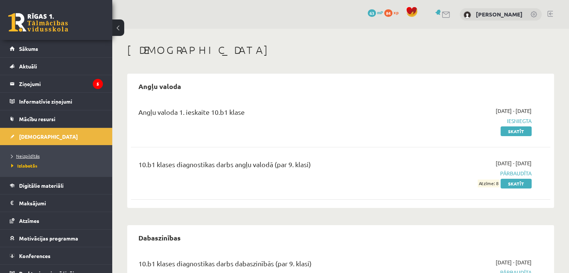
click at [30, 155] on span "Neizpildītās" at bounding box center [25, 156] width 28 height 6
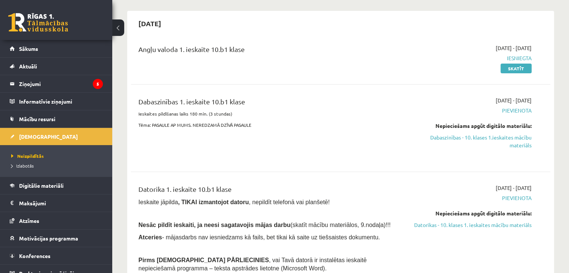
scroll to position [70, 0]
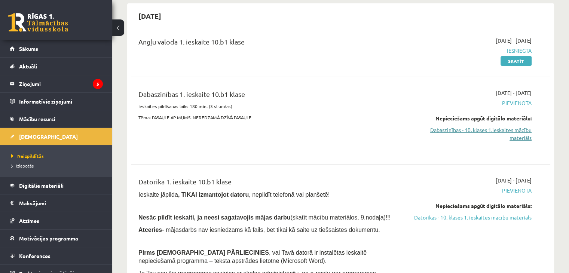
click at [483, 129] on link "Dabaszinības - 10. klases 1.ieskaites mācību materiāls" at bounding box center [469, 134] width 123 height 16
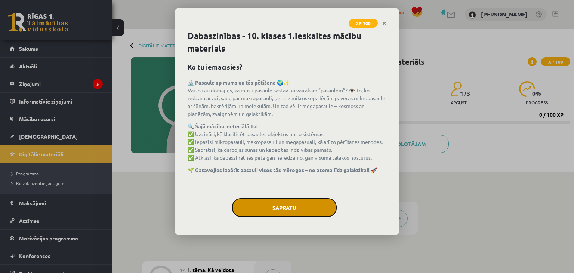
click at [314, 214] on button "Sapratu" at bounding box center [284, 207] width 105 height 19
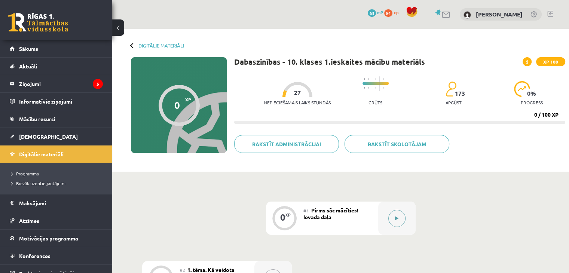
click at [402, 218] on button at bounding box center [396, 218] width 17 height 17
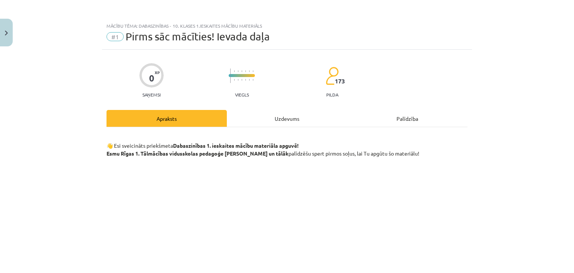
click at [293, 122] on div "Uzdevums" at bounding box center [287, 118] width 120 height 17
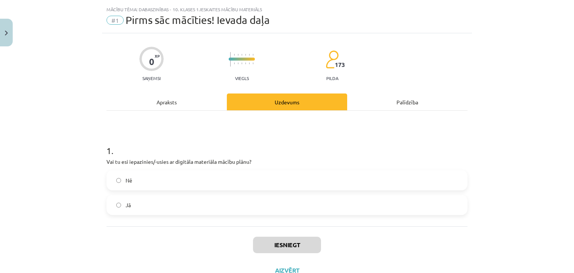
scroll to position [19, 0]
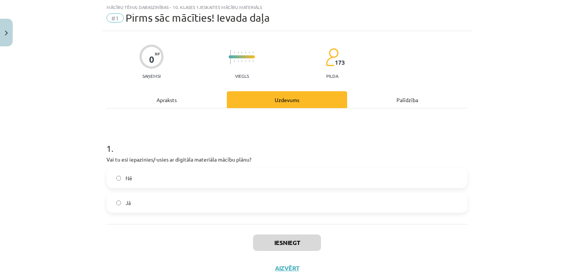
click at [167, 211] on label "Jā" at bounding box center [287, 202] width 360 height 19
click at [286, 247] on button "Iesniegt" at bounding box center [287, 242] width 68 height 16
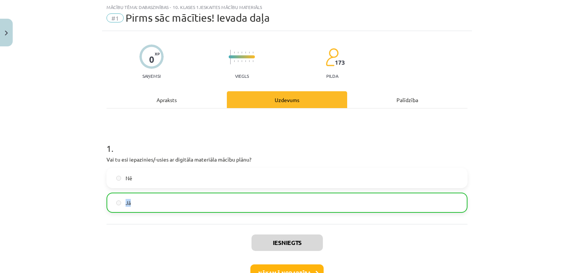
drag, startPoint x: 507, startPoint y: 184, endPoint x: 518, endPoint y: 203, distance: 21.6
click at [518, 203] on div "Mācību tēma: Dabaszinības - 10. klases 1.ieskaites mācību materiāls #1 Pirms sā…" at bounding box center [287, 136] width 574 height 273
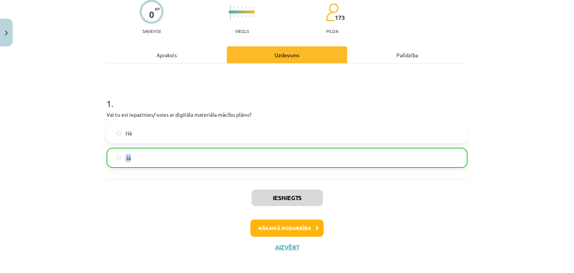
scroll to position [69, 0]
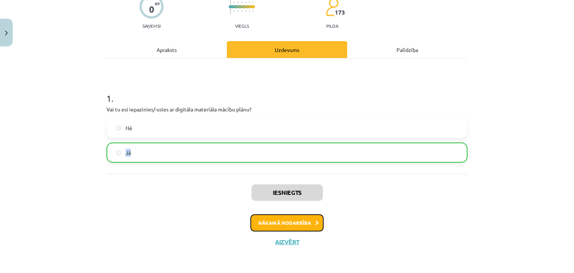
click at [268, 218] on button "Nākamā nodarbība" at bounding box center [286, 222] width 73 height 17
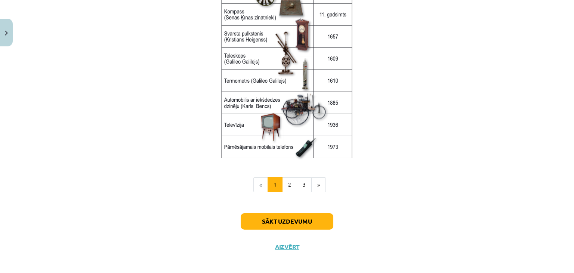
scroll to position [1008, 0]
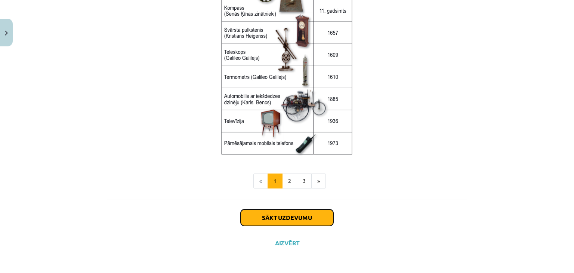
click at [302, 211] on button "Sākt uzdevumu" at bounding box center [287, 217] width 93 height 16
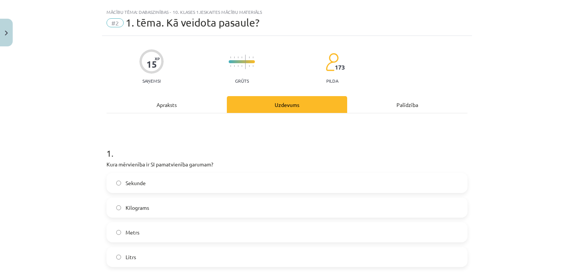
scroll to position [0, 0]
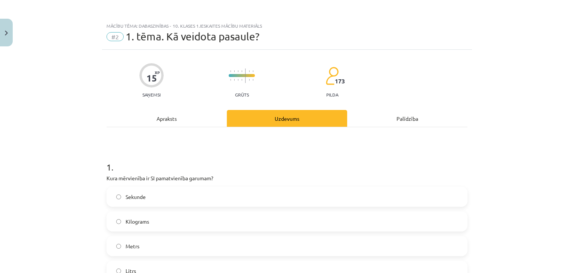
drag, startPoint x: 516, startPoint y: 66, endPoint x: 504, endPoint y: -11, distance: 77.9
click at [504, 0] on html "0 Dāvanas 63 mP 84 xp [PERSON_NAME] Sākums Aktuāli Kā mācīties eSKOLĀ Kontakti …" at bounding box center [287, 136] width 574 height 273
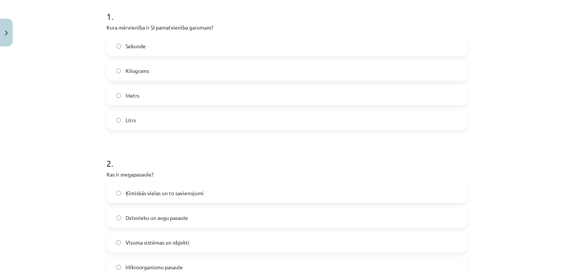
scroll to position [150, 0]
click at [452, 59] on div "Sekunde Kilograms Metrs Litrs" at bounding box center [287, 84] width 361 height 94
drag, startPoint x: 560, startPoint y: 2, endPoint x: 404, endPoint y: 36, distance: 160.3
click at [404, 36] on div "1 . Kura mērvienība ir SI pamatvienība garumam? Sekunde Kilograms Metrs Litrs" at bounding box center [287, 65] width 361 height 132
click at [188, 74] on label "Kilograms" at bounding box center [287, 71] width 360 height 19
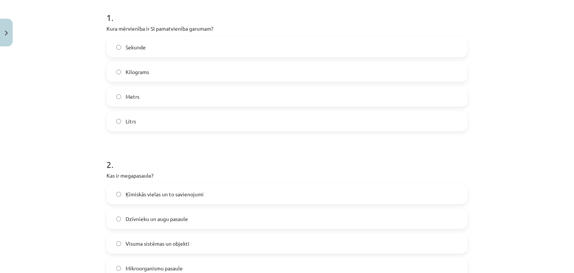
click at [165, 119] on label "Litrs" at bounding box center [287, 121] width 360 height 19
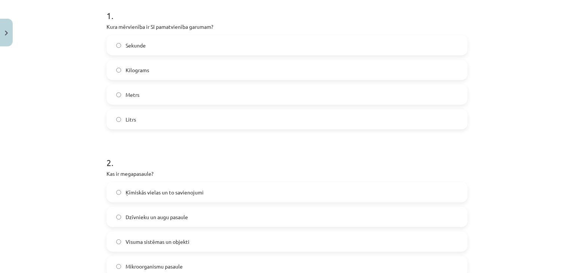
scroll to position [144, 0]
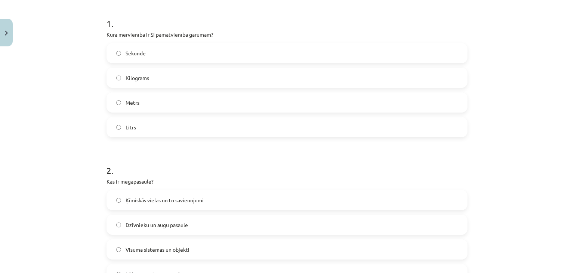
click at [251, 92] on div "Sekunde Kilograms Metrs Litrs" at bounding box center [287, 90] width 361 height 94
click at [237, 101] on label "Metrs" at bounding box center [287, 102] width 360 height 19
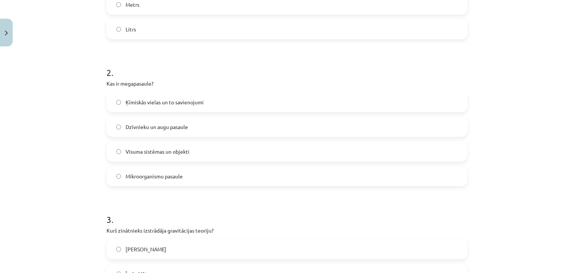
scroll to position [156, 0]
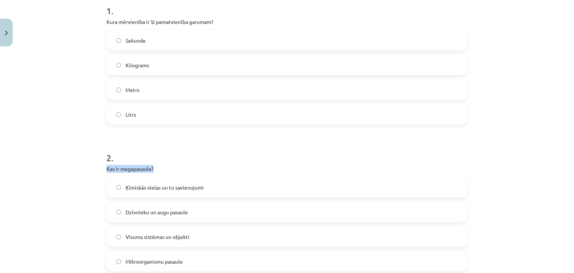
drag, startPoint x: 101, startPoint y: 167, endPoint x: 169, endPoint y: 169, distance: 68.4
copy p "Kas ir megapasaule?"
click at [169, 169] on p "Kas ir megapasaule?" at bounding box center [287, 169] width 361 height 8
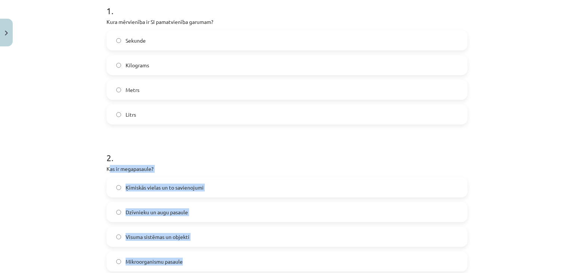
drag, startPoint x: 106, startPoint y: 169, endPoint x: 219, endPoint y: 247, distance: 137.1
click at [219, 247] on div "2 . Kas ir megapasaule? Ķīmiskās vielas un to savienojumi Dzīvnieku un augu pas…" at bounding box center [287, 205] width 361 height 132
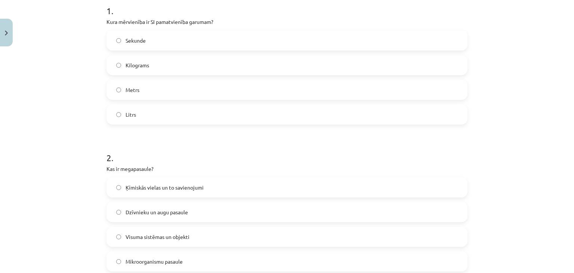
click at [553, 69] on div "Mācību tēma: Dabaszinības - 10. klases 1.ieskaites mācību materiāls #2 1. tēma.…" at bounding box center [287, 136] width 574 height 273
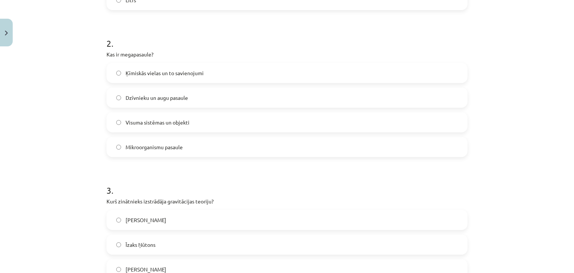
scroll to position [272, 0]
click at [302, 124] on label "Visuma sistēmas un objekti" at bounding box center [287, 121] width 360 height 19
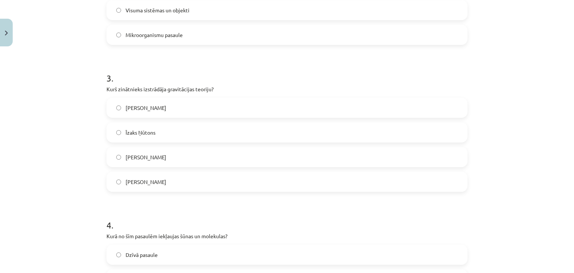
scroll to position [390, 0]
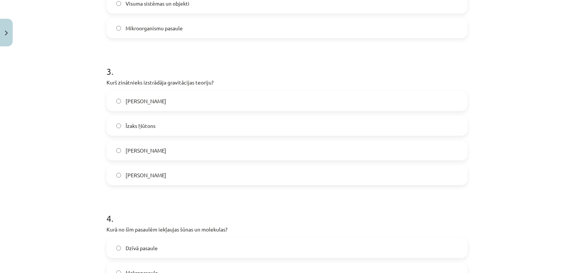
drag, startPoint x: 101, startPoint y: 81, endPoint x: 253, endPoint y: 170, distance: 176.4
click at [253, 170] on div "15 XP Saņemsi Grūts 173 pilda Apraksts Uzdevums Palīdzība 1 . Kura mērvienība i…" at bounding box center [287, 103] width 370 height 887
copy div "Kurš zinātnieks izstrādāja gravitācijas teoriju? [PERSON_NAME] [PERSON_NAME] [P…"
click at [253, 170] on label "[PERSON_NAME]" at bounding box center [287, 175] width 360 height 19
click at [234, 126] on label "Īzaks Ņūtons" at bounding box center [287, 125] width 360 height 19
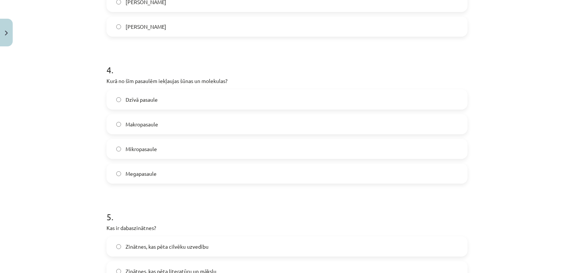
scroll to position [542, 0]
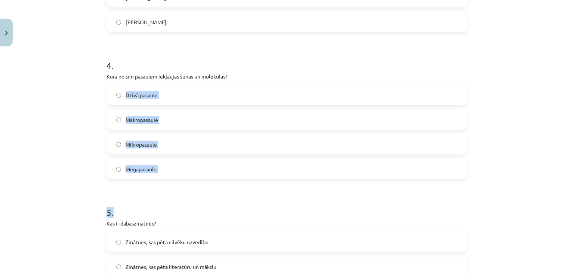
drag, startPoint x: 70, startPoint y: 83, endPoint x: 274, endPoint y: 210, distance: 240.5
click at [274, 210] on div "Mācību tēma: Dabaszinības - 10. klases 1.ieskaites mācību materiāls #2 1. tēma.…" at bounding box center [287, 136] width 574 height 273
click at [30, 177] on div "Mācību tēma: Dabaszinības - 10. klases 1.ieskaites mācību materiāls #2 1. tēma.…" at bounding box center [287, 136] width 574 height 273
drag, startPoint x: 96, startPoint y: 71, endPoint x: 251, endPoint y: 204, distance: 204.4
click at [251, 204] on div "Mācību tēma: Dabaszinības - 10. klases 1.ieskaites mācību materiāls #2 1. tēma.…" at bounding box center [287, 136] width 574 height 273
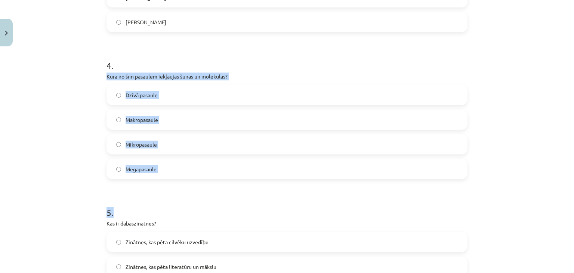
copy form "Kurā no šīm pasaulēm iekļaujas šūnas un molekulas? Dzīvā pasaule Makropasaule M…"
click at [289, 78] on p "Kurā no šīm pasaulēm iekļaujas šūnas un molekulas?" at bounding box center [287, 77] width 361 height 8
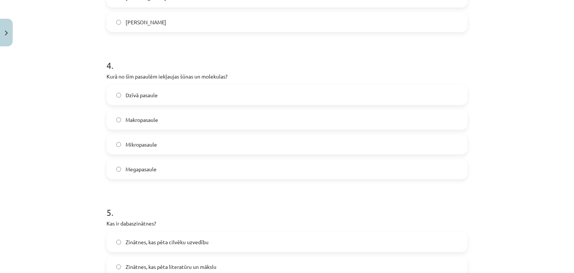
click at [120, 143] on label "Mikropasaule" at bounding box center [287, 144] width 360 height 19
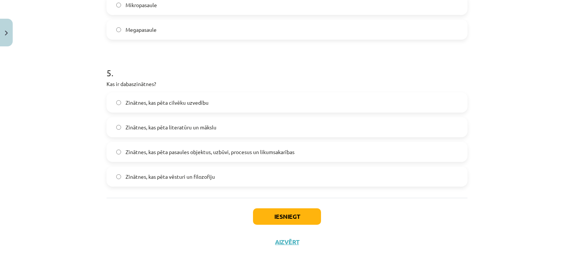
click at [239, 148] on span "Zinātnes, kas pēta pasaules objektus, uzbūvi, procesus un likumsakarības" at bounding box center [210, 152] width 169 height 8
click at [290, 209] on button "Iesniegt" at bounding box center [287, 216] width 68 height 16
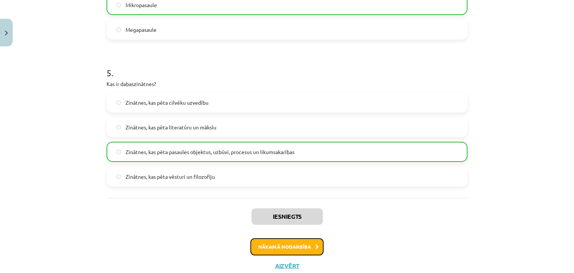
click at [306, 241] on button "Nākamā nodarbība" at bounding box center [286, 246] width 73 height 17
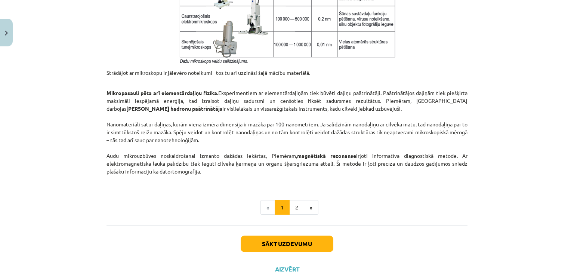
scroll to position [639, 0]
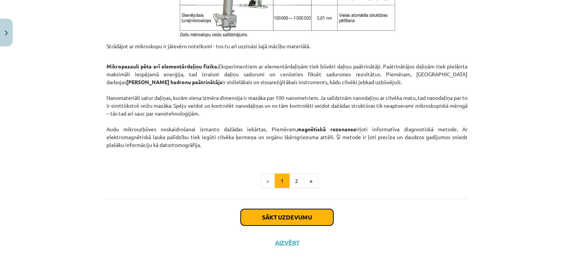
click at [321, 219] on button "Sākt uzdevumu" at bounding box center [287, 217] width 93 height 16
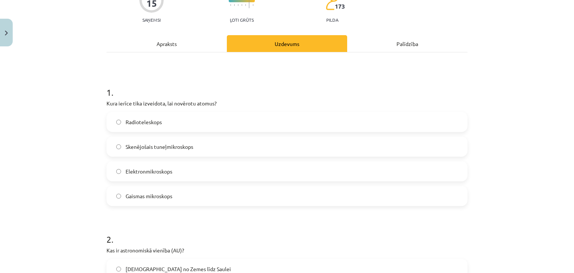
scroll to position [87, 0]
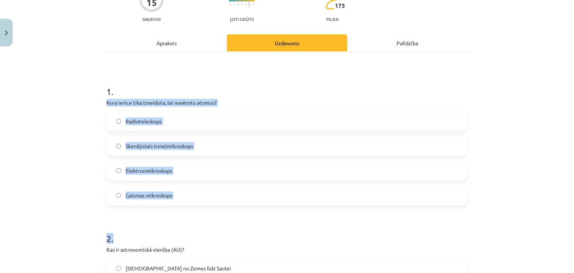
drag, startPoint x: 104, startPoint y: 102, endPoint x: 307, endPoint y: 232, distance: 241.1
copy form "Kura ierīce tika izveidota, lai novērotu atomus? Radioteleskops Skenējošais tun…"
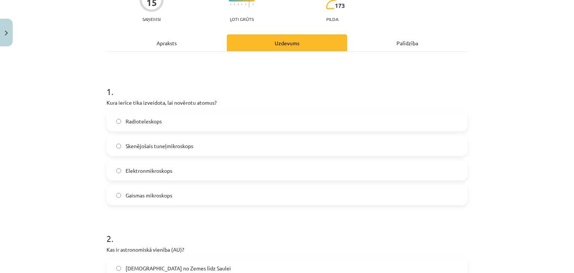
click at [369, 83] on h1 "1 ." at bounding box center [287, 84] width 361 height 23
click at [284, 137] on label "Skenējošais tuneļmikroskops" at bounding box center [287, 145] width 360 height 19
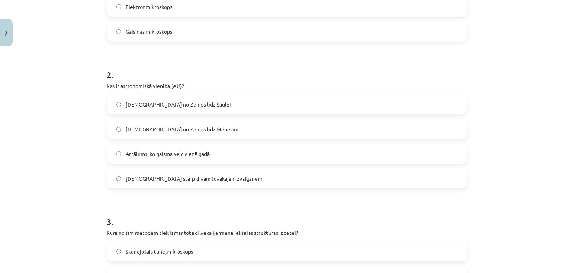
scroll to position [241, 0]
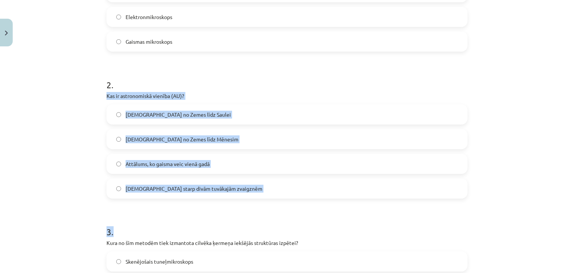
drag, startPoint x: 95, startPoint y: 95, endPoint x: 304, endPoint y: 211, distance: 239.6
click at [304, 211] on div "Mācību tēma: Dabaszinības - 10. klases 1.ieskaites mācību materiāls #3 2. tēma.…" at bounding box center [287, 136] width 574 height 273
copy form "Kas ir astronomiskā vienība (AU)? Attālums no Zemes līdz Saulei Attālums no Zem…"
drag, startPoint x: 97, startPoint y: 95, endPoint x: 249, endPoint y: 202, distance: 185.6
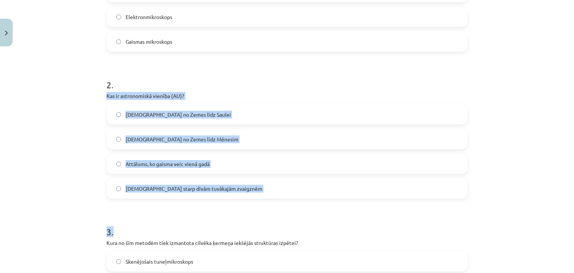
click at [249, 202] on div "Mācību tēma: Dabaszinības - 10. klases 1.ieskaites mācību materiāls #3 2. tēma.…" at bounding box center [287, 136] width 574 height 273
copy form "Kas ir astronomiskā vienība (AU)? Attālums no Zemes līdz Saulei Attālums no Zem…"
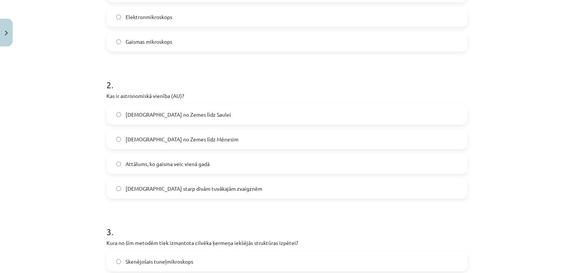
click at [415, 15] on label "Elektronmikroskops" at bounding box center [287, 16] width 360 height 19
click at [249, 116] on label "[DEMOGRAPHIC_DATA] no Zemes līdz Saulei" at bounding box center [287, 114] width 360 height 19
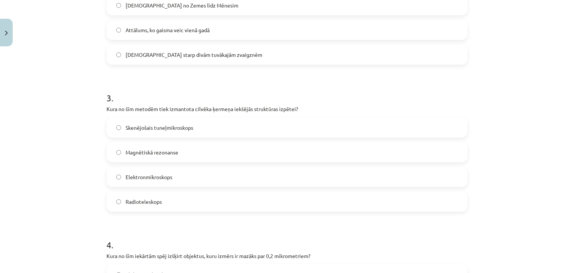
scroll to position [382, 0]
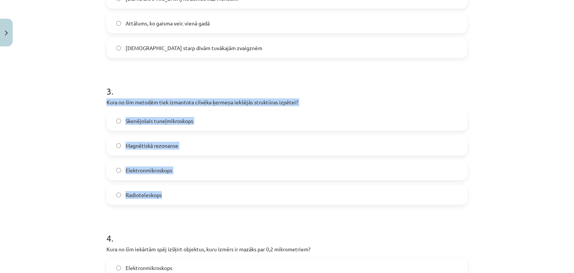
drag, startPoint x: 117, startPoint y: 102, endPoint x: 284, endPoint y: 201, distance: 194.6
click at [284, 201] on div "Mācību tēma: Dabaszinības - 10. klases 1.ieskaites mācību materiāls #3 2. tēma.…" at bounding box center [287, 136] width 574 height 273
copy div "Kura no šīm metodēm tiek izmantota cilvēka ķermeņa iekšējās struktūras izpētei?…"
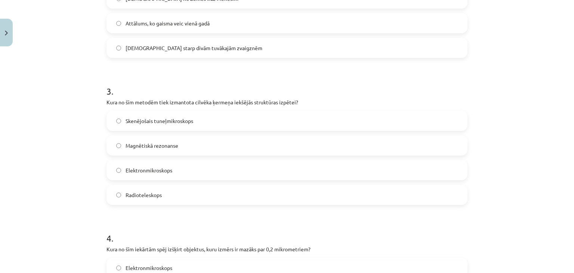
click at [357, 64] on form "1 . Kura ierīce tika izveidota, lai novērotu atomus? Radioteleskops Skenējošais…" at bounding box center [287, 139] width 361 height 720
click at [232, 147] on label "Magnētiskā rezonanse" at bounding box center [287, 145] width 360 height 19
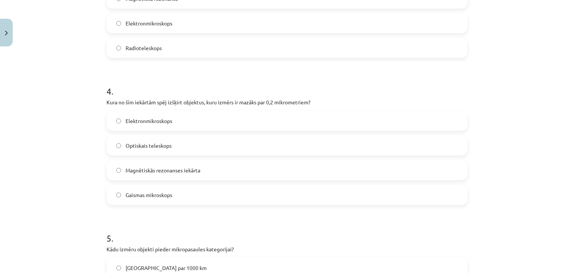
scroll to position [531, 0]
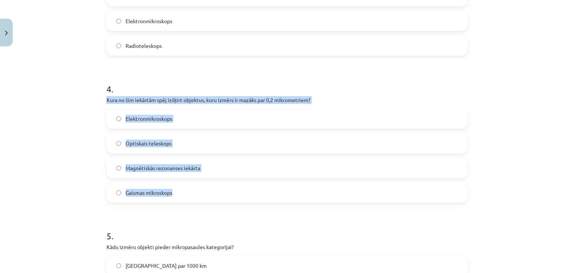
drag, startPoint x: 105, startPoint y: 99, endPoint x: 286, endPoint y: 198, distance: 206.3
click at [286, 198] on div "Mācību tēma: Dabaszinības - 10. klases 1.ieskaites mācību materiāls #3 2. tēma.…" at bounding box center [287, 136] width 574 height 273
copy div "Kura no šīm iekārtām spēj izšķirt objektus, kuru izmērs ir mazāks par 0,2 mikro…"
click at [286, 198] on label "Gaismas mikroskops" at bounding box center [287, 192] width 360 height 19
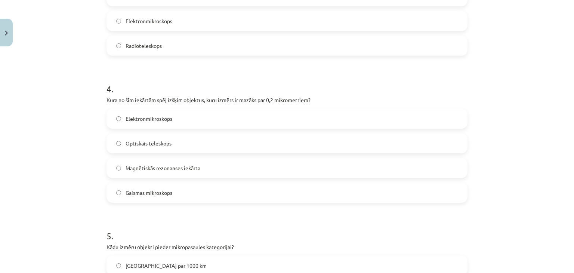
click at [237, 116] on label "Elektronmikroskops" at bounding box center [287, 118] width 360 height 19
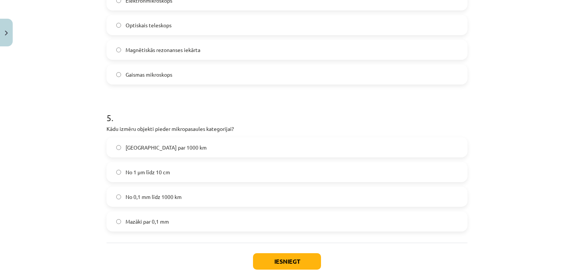
scroll to position [694, 0]
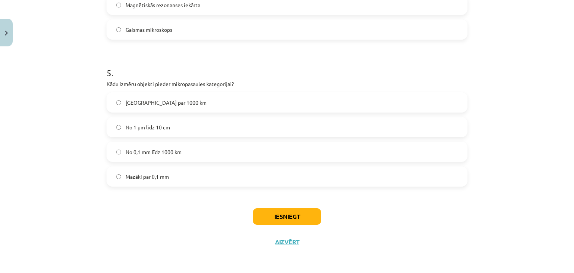
click at [233, 137] on div "Lielāki par 1000 km No 1 μm līdz 10 cm No 0,1 mm līdz 1000 km Mazāki par 0,1 mm" at bounding box center [287, 139] width 361 height 94
click at [231, 127] on label "No 1 μm līdz 10 cm" at bounding box center [287, 127] width 360 height 19
click at [247, 155] on label "No 0,1 mm līdz 1000 km" at bounding box center [287, 151] width 360 height 19
click at [192, 168] on label "Mazāki par 0,1 mm" at bounding box center [287, 176] width 360 height 19
click at [279, 217] on button "Iesniegt" at bounding box center [287, 216] width 68 height 16
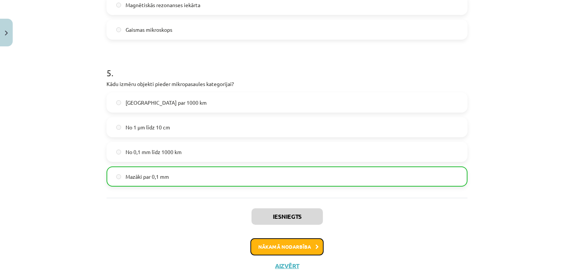
click at [287, 245] on button "Nākamā nodarbība" at bounding box center [286, 246] width 73 height 17
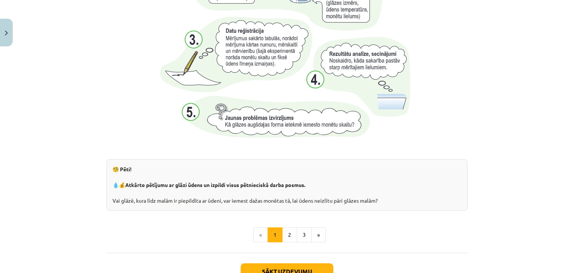
scroll to position [800, 0]
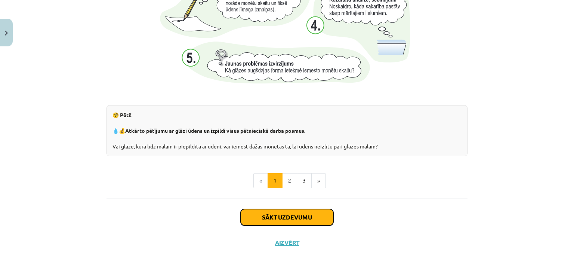
click at [314, 213] on button "Sākt uzdevumu" at bounding box center [287, 217] width 93 height 16
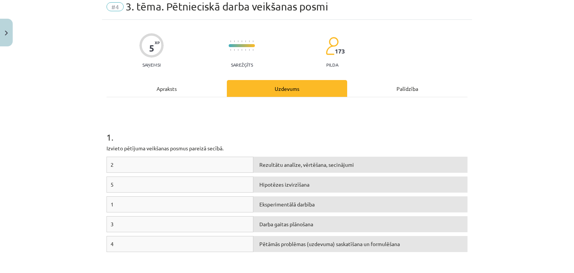
scroll to position [19, 0]
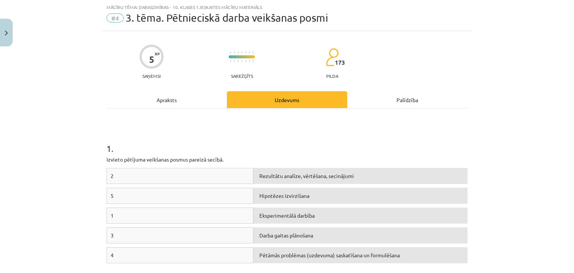
click at [314, 177] on span "Rezultātu analīze, vērtēšana, secinājumi" at bounding box center [306, 175] width 95 height 7
click at [214, 171] on div "2" at bounding box center [180, 176] width 147 height 16
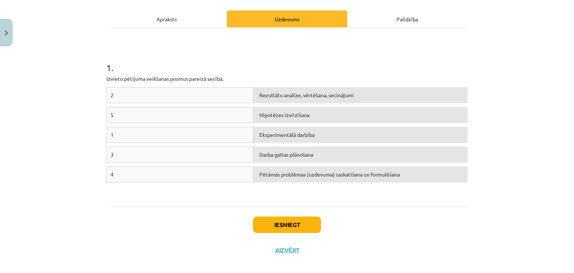
scroll to position [99, 0]
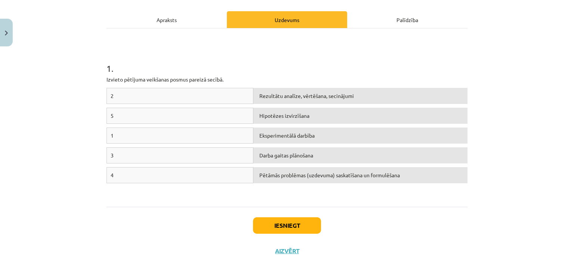
click at [185, 138] on div "1" at bounding box center [180, 135] width 147 height 16
click at [274, 114] on span "Hipotēzes izvirzīšana" at bounding box center [284, 115] width 50 height 7
click at [133, 96] on div "2" at bounding box center [180, 96] width 147 height 16
drag, startPoint x: 142, startPoint y: 167, endPoint x: 267, endPoint y: 153, distance: 126.4
click at [267, 153] on div "2 Rezultātu analīze, vērtēšana, secinājumi 5 Hipotēzes izvirzīšana 1 Eksperimen…" at bounding box center [287, 144] width 361 height 112
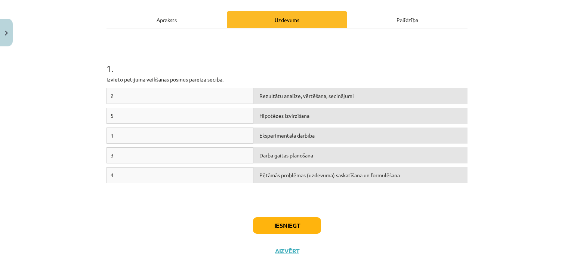
drag, startPoint x: 303, startPoint y: 163, endPoint x: 314, endPoint y: 156, distance: 13.3
click at [314, 156] on div "3 Darba gaitas plānošana" at bounding box center [287, 157] width 361 height 20
click at [314, 156] on div "Darba gaitas plānošana" at bounding box center [360, 155] width 214 height 16
click at [283, 164] on div "3 Darba gaitas plānošana" at bounding box center [287, 157] width 361 height 20
click at [159, 134] on div "1" at bounding box center [180, 135] width 147 height 16
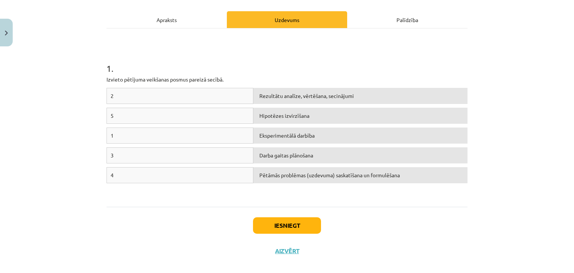
click at [292, 159] on div "Darba gaitas plānošana" at bounding box center [360, 155] width 214 height 16
drag, startPoint x: 174, startPoint y: 87, endPoint x: 213, endPoint y: 94, distance: 39.5
click at [213, 94] on div "2" at bounding box center [180, 96] width 147 height 16
drag, startPoint x: 280, startPoint y: 145, endPoint x: 247, endPoint y: 133, distance: 35.7
click at [247, 133] on div "1 Eksperimentālā darbība" at bounding box center [287, 137] width 361 height 20
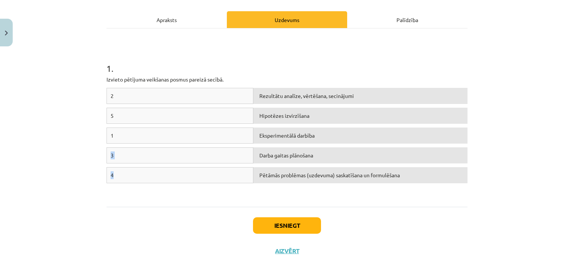
drag, startPoint x: 186, startPoint y: 175, endPoint x: 270, endPoint y: 135, distance: 92.6
click at [270, 135] on div "2 Rezultātu analīze, vērtēšana, secinājumi 5 Hipotēzes izvirzīšana 1 Eksperimen…" at bounding box center [287, 144] width 361 height 112
click at [229, 132] on div "1" at bounding box center [180, 135] width 147 height 16
click at [272, 101] on div "Rezultātu analīze, vērtēšana, secinājumi" at bounding box center [360, 96] width 214 height 16
click at [328, 90] on div "Rezultātu analīze, vērtēšana, secinājumi" at bounding box center [360, 96] width 214 height 16
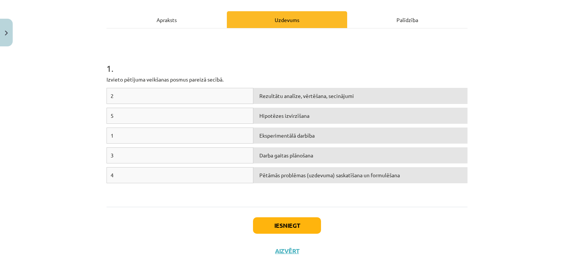
click at [326, 93] on span "Rezultātu analīze, vērtēšana, secinājumi" at bounding box center [306, 95] width 95 height 7
drag, startPoint x: 326, startPoint y: 93, endPoint x: 274, endPoint y: 89, distance: 52.1
click at [274, 89] on div "Rezultātu analīze, vērtēšana, secinājumi" at bounding box center [360, 96] width 214 height 16
click at [285, 92] on span "Rezultātu analīze, vērtēšana, secinājumi" at bounding box center [306, 95] width 95 height 7
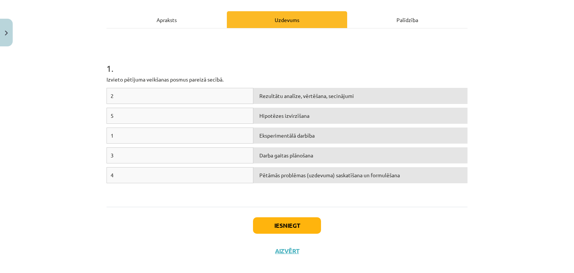
click at [235, 118] on div "5" at bounding box center [180, 116] width 147 height 16
click at [107, 114] on div "5" at bounding box center [180, 116] width 147 height 16
drag, startPoint x: 107, startPoint y: 114, endPoint x: 131, endPoint y: 109, distance: 24.2
click at [131, 109] on div "5" at bounding box center [180, 116] width 147 height 16
click at [274, 134] on span "Eksperimentālā darbība" at bounding box center [286, 135] width 55 height 7
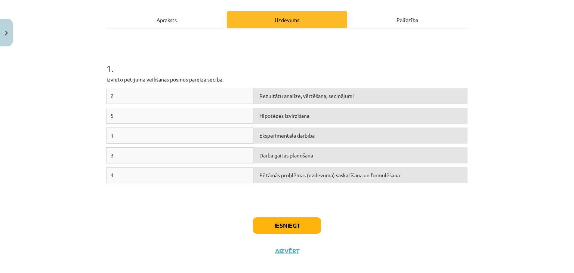
click at [183, 96] on div "2" at bounding box center [180, 96] width 147 height 16
drag, startPoint x: 183, startPoint y: 96, endPoint x: 176, endPoint y: 93, distance: 7.7
click at [176, 93] on div "2" at bounding box center [180, 96] width 147 height 16
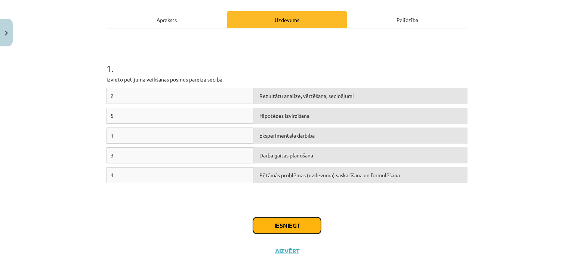
click at [287, 226] on button "Iesniegt" at bounding box center [287, 225] width 68 height 16
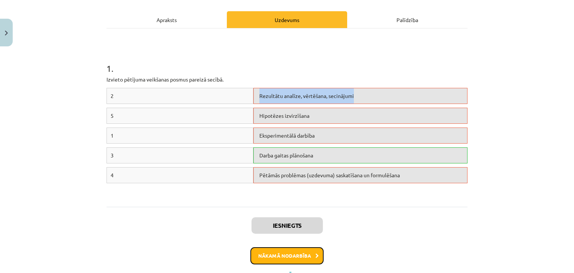
click at [303, 255] on button "Nākamā nodarbība" at bounding box center [286, 255] width 73 height 17
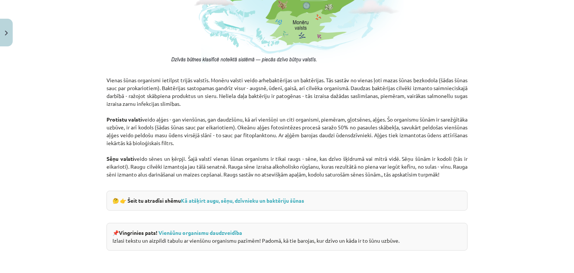
scroll to position [703, 0]
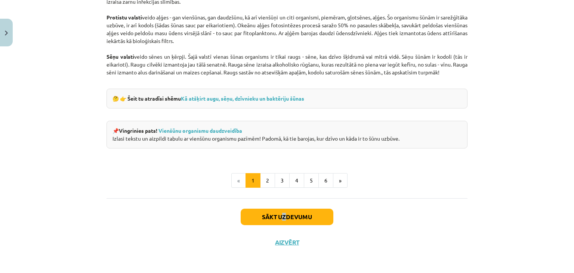
drag, startPoint x: 283, startPoint y: 206, endPoint x: 279, endPoint y: 217, distance: 11.9
click at [279, 217] on div "Sākt uzdevumu Aizvērt" at bounding box center [287, 224] width 361 height 52
click at [279, 217] on button "Sākt uzdevumu" at bounding box center [287, 217] width 93 height 16
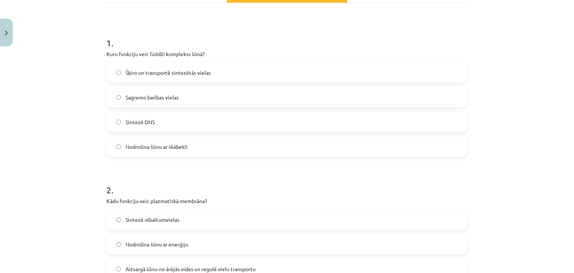
scroll to position [79, 0]
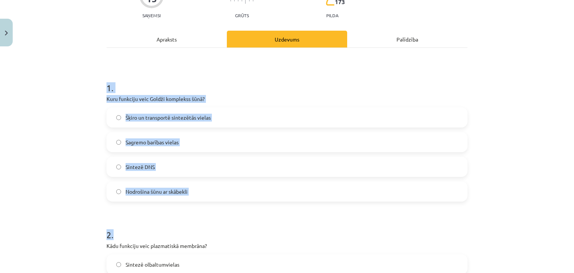
drag, startPoint x: 78, startPoint y: 77, endPoint x: 310, endPoint y: 207, distance: 266.1
click at [310, 207] on div "Mācību tēma: Dabaszinības - 10. klases 1.ieskaites mācību materiāls #5 4. tēma.…" at bounding box center [287, 136] width 574 height 273
copy form "1 . Kuru funkciju veic Goldži komplekss šūnā? Šķiro un transportē sintezētās vi…"
click at [304, 118] on label "Šķiro un transportē sintezētās vielas" at bounding box center [287, 117] width 360 height 19
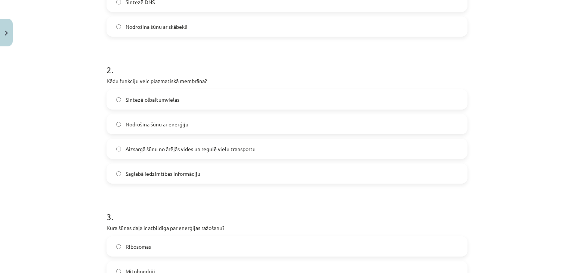
scroll to position [263, 0]
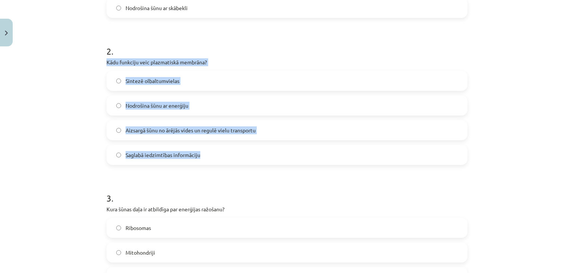
drag, startPoint x: 82, startPoint y: 59, endPoint x: 238, endPoint y: 140, distance: 176.4
click at [238, 140] on div "Mācību tēma: Dabaszinības - 10. klases 1.ieskaites mācību materiāls #5 4. tēma.…" at bounding box center [287, 136] width 574 height 273
copy div "Kādu funkciju veic plazmatiskā membrāna? Sintezē olbaltumvielas Nodrošina šūnu …"
click at [279, 76] on label "Sintezē olbaltumvielas" at bounding box center [287, 80] width 360 height 19
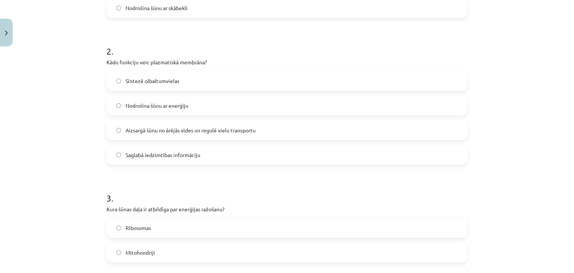
click at [262, 135] on label "Aizsargā šūnu no ārējās vides un regulē vielu transportu" at bounding box center [287, 130] width 360 height 19
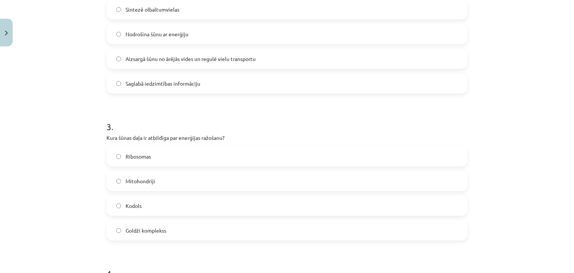
scroll to position [338, 0]
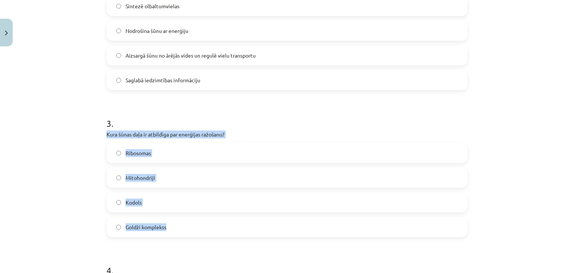
drag, startPoint x: 93, startPoint y: 134, endPoint x: 259, endPoint y: 226, distance: 190.4
click at [259, 226] on div "Mācību tēma: Dabaszinības - 10. klases 1.ieskaites mācību materiāls #5 4. tēma.…" at bounding box center [287, 136] width 574 height 273
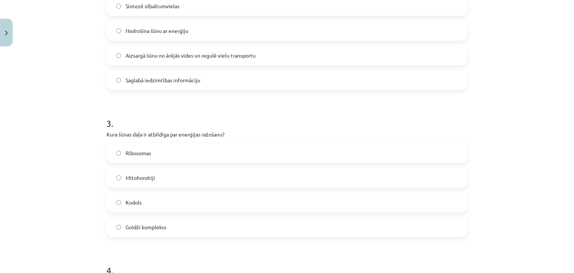
click at [258, 126] on h1 "3 ." at bounding box center [287, 116] width 361 height 23
click at [224, 167] on div "Mitohondriji" at bounding box center [287, 177] width 361 height 20
click at [220, 179] on label "Mitohondriji" at bounding box center [287, 177] width 360 height 19
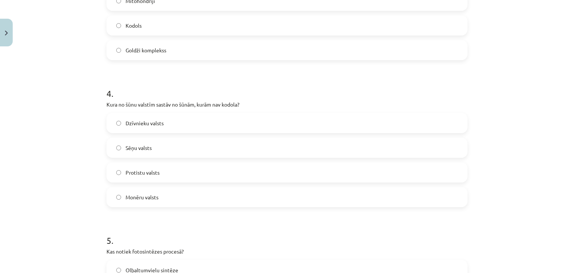
scroll to position [516, 0]
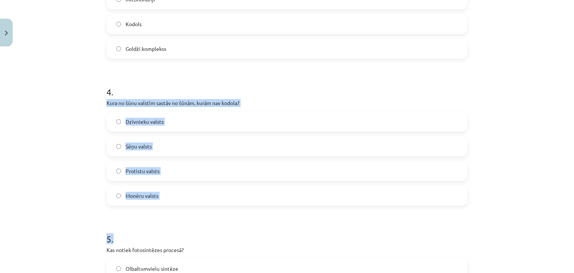
drag, startPoint x: 93, startPoint y: 98, endPoint x: 292, endPoint y: 207, distance: 227.4
click at [292, 207] on div "Mācību tēma: Dabaszinības - 10. klases 1.ieskaites mācību materiāls #5 4. tēma.…" at bounding box center [287, 136] width 574 height 273
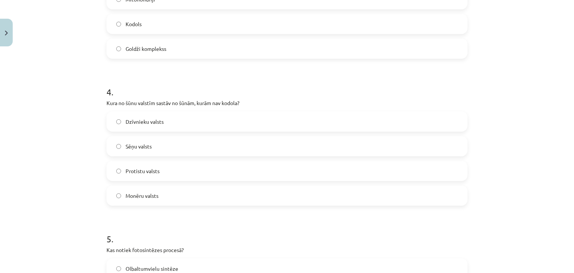
click at [339, 81] on h1 "4 ." at bounding box center [287, 85] width 361 height 23
click at [399, 187] on label "Monēru valsts" at bounding box center [287, 195] width 360 height 19
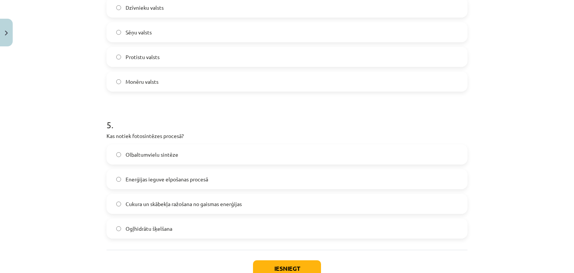
scroll to position [631, 0]
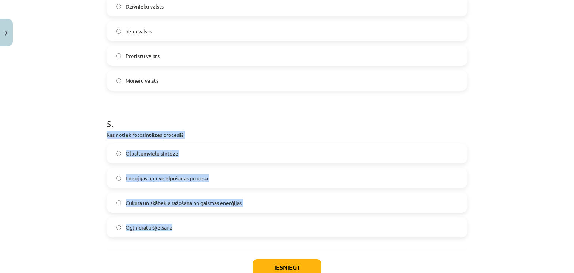
drag, startPoint x: 93, startPoint y: 132, endPoint x: 238, endPoint y: 236, distance: 177.6
click at [238, 236] on div "Mācību tēma: Dabaszinības - 10. klases 1.ieskaites mācību materiāls #5 4. tēma.…" at bounding box center [287, 136] width 574 height 273
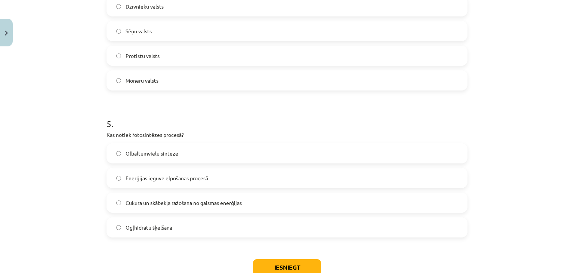
click at [248, 195] on label "Cukura un skābekļa ražošana no gaismas enerģijas" at bounding box center [287, 202] width 360 height 19
click at [271, 261] on button "Iesniegt" at bounding box center [287, 267] width 68 height 16
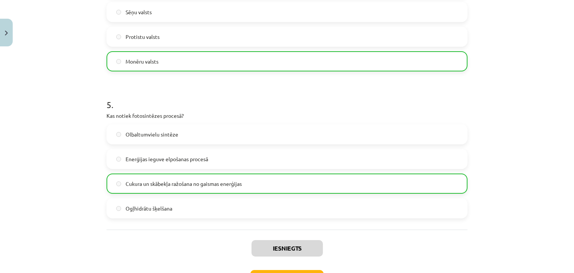
scroll to position [706, 0]
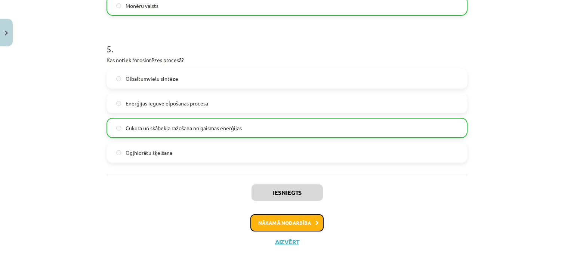
click at [266, 219] on button "Nākamā nodarbība" at bounding box center [286, 222] width 73 height 17
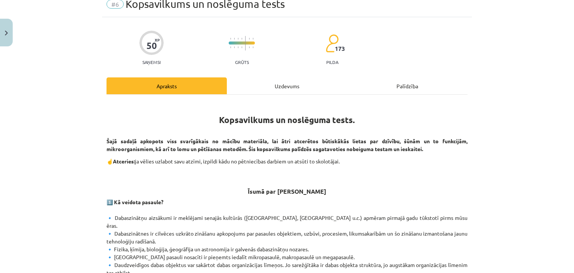
scroll to position [19, 0]
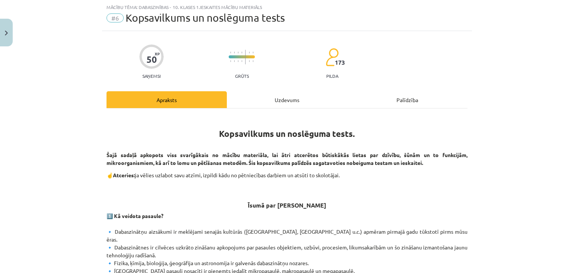
click at [146, 94] on div "Apraksts" at bounding box center [167, 99] width 120 height 17
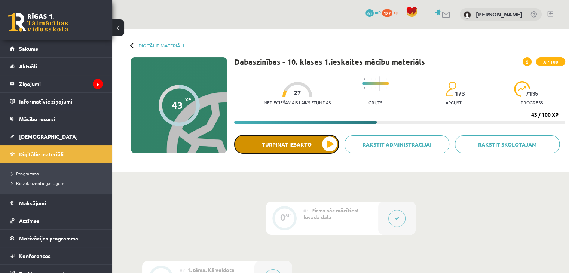
click at [304, 146] on button "Turpināt iesākto" at bounding box center [286, 144] width 105 height 19
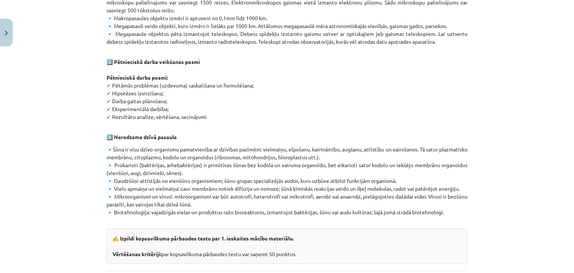
scroll to position [446, 0]
